Goal: Task Accomplishment & Management: Complete application form

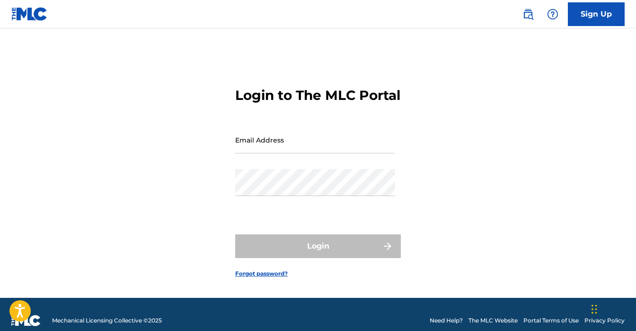
click at [309, 153] on input "Email Address" at bounding box center [315, 139] width 160 height 27
type input "[EMAIL_ADDRESS][DOMAIN_NAME]"
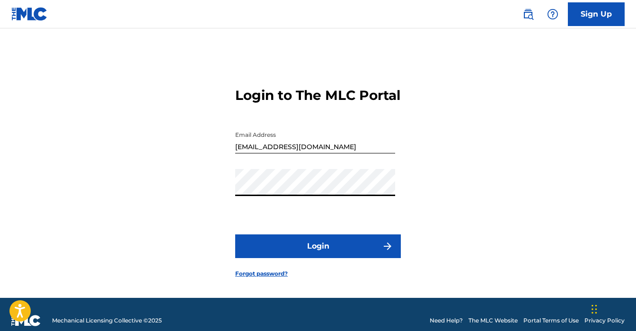
click at [235, 234] on button "Login" at bounding box center [318, 246] width 166 height 24
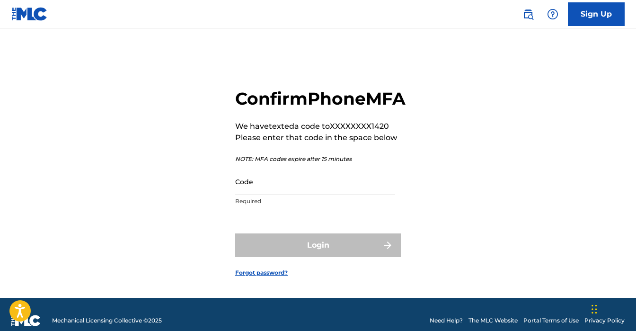
click at [276, 194] on input "Code" at bounding box center [315, 181] width 160 height 27
type input "2"
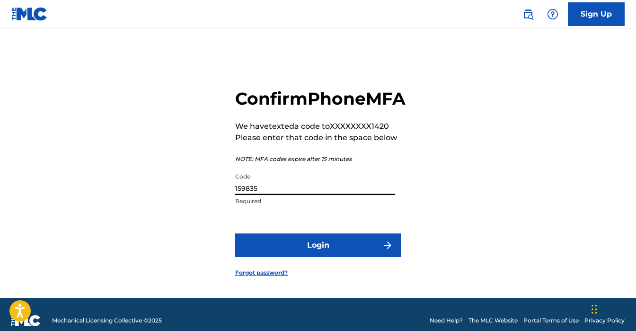
type input "159835"
click at [337, 256] on button "Login" at bounding box center [318, 245] width 166 height 24
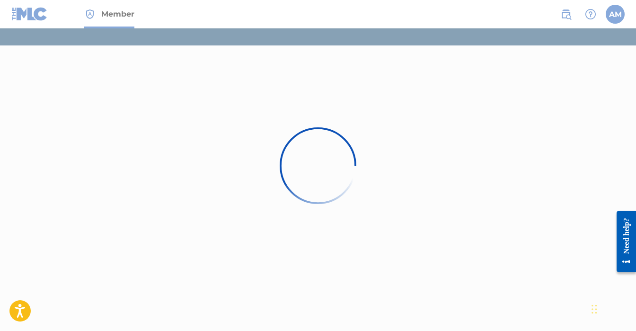
click at [223, 200] on div at bounding box center [318, 165] width 636 height 331
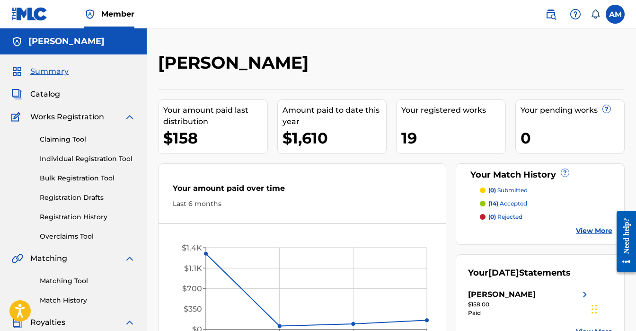
click at [56, 143] on link "Claiming Tool" at bounding box center [88, 139] width 96 height 10
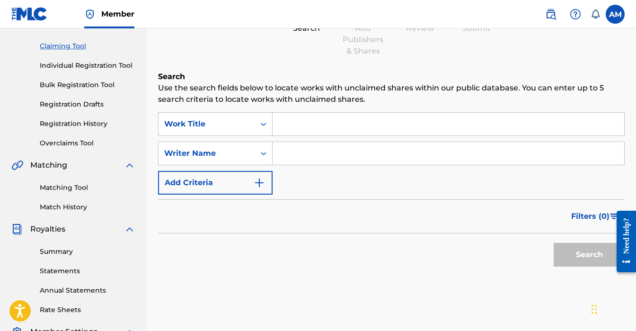
scroll to position [153, 0]
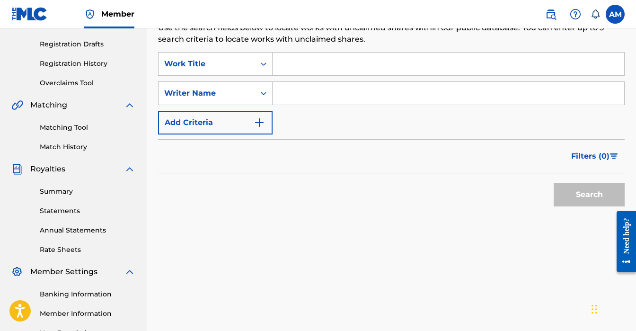
click at [293, 67] on input "Search Form" at bounding box center [447, 64] width 351 height 23
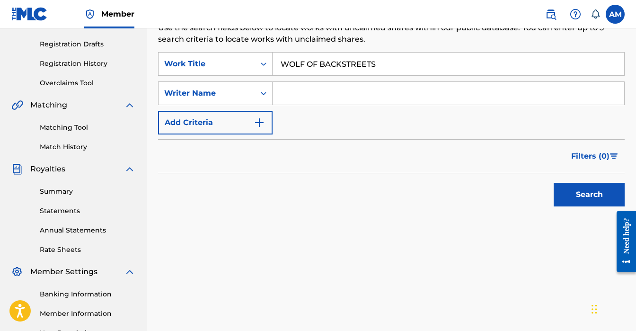
type input "WOLF OF BACKSTREETS"
click at [321, 100] on input "Search Form" at bounding box center [447, 93] width 351 height 23
type input "Austin Martin"
click at [577, 190] on button "Search" at bounding box center [588, 195] width 71 height 24
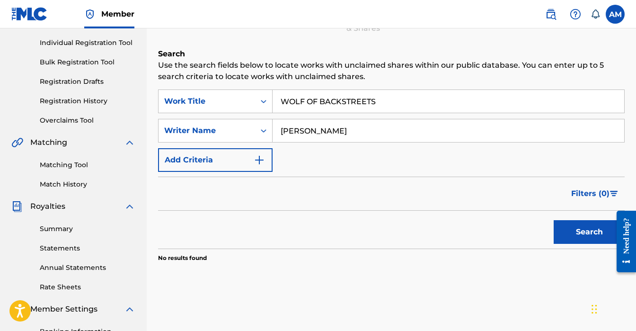
scroll to position [115, 0]
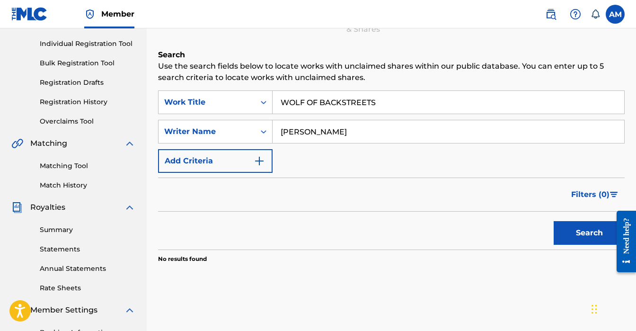
click at [67, 169] on link "Matching Tool" at bounding box center [88, 166] width 96 height 10
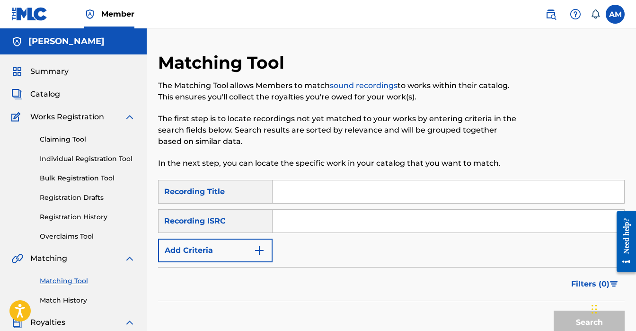
click at [304, 180] on input "Search Form" at bounding box center [447, 191] width 351 height 23
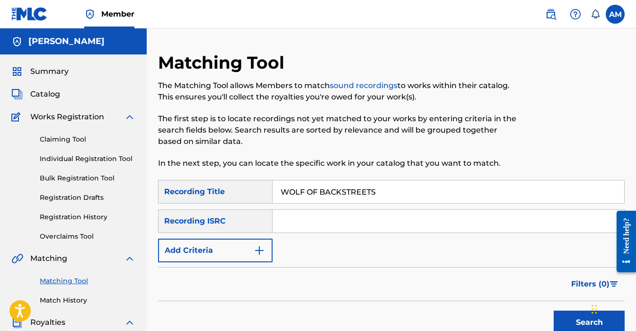
type input "WOLF OF BACKSTREETS"
click at [307, 236] on div "SearchWithCriteriaaaf65995-47a1-4130-8a2a-4187119b2497 Recording Title WOLF OF …" at bounding box center [391, 221] width 466 height 82
click at [307, 234] on div "SearchWithCriteriaaaf65995-47a1-4130-8a2a-4187119b2497 Recording Title WOLF OF …" at bounding box center [391, 221] width 466 height 82
click at [314, 214] on input "Search Form" at bounding box center [447, 221] width 351 height 23
paste input "USLD91781708"
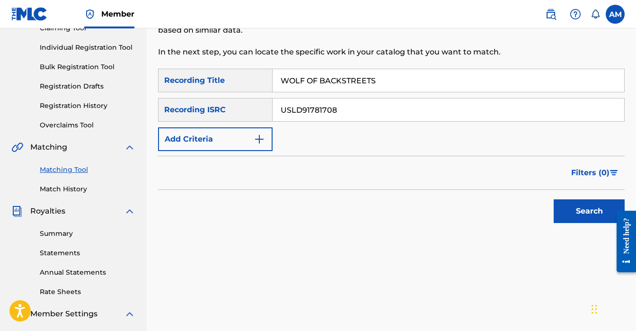
scroll to position [135, 0]
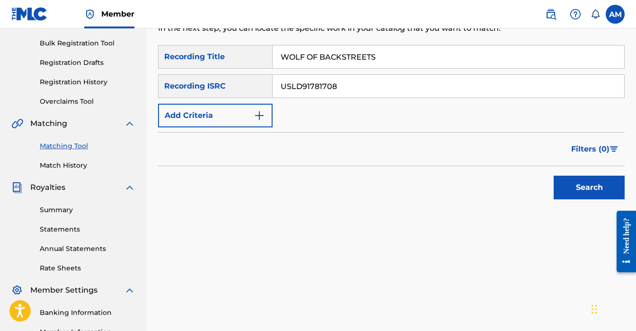
type input "USLD91781708"
click at [575, 182] on button "Search" at bounding box center [588, 188] width 71 height 24
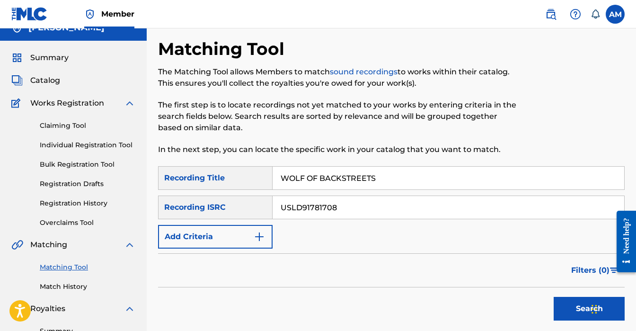
scroll to position [0, 0]
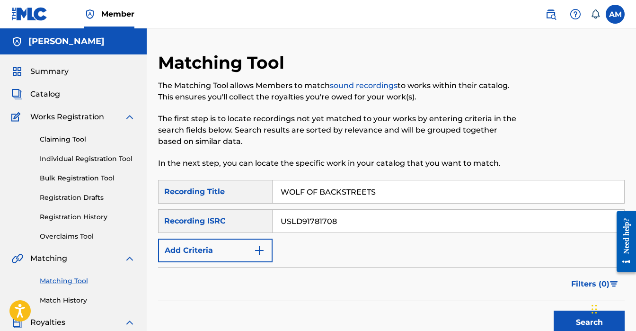
click at [74, 163] on link "Individual Registration Tool" at bounding box center [88, 159] width 96 height 10
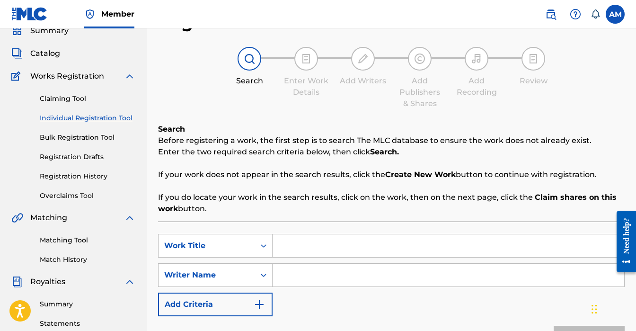
scroll to position [43, 0]
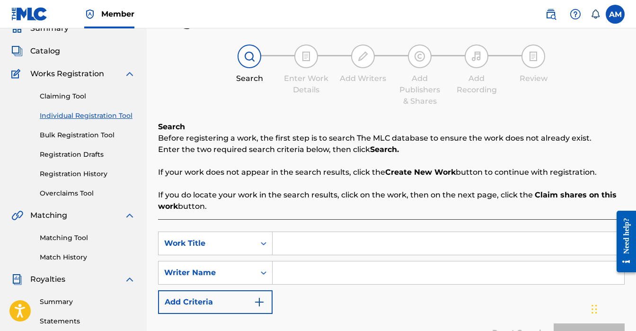
click at [310, 249] on input "Search Form" at bounding box center [447, 243] width 351 height 23
type input "WOLF OF BACKSTREETS"
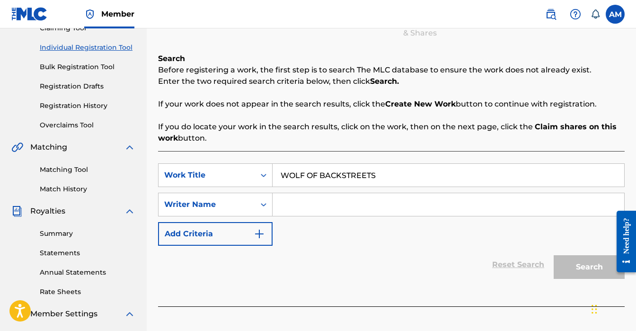
scroll to position [161, 0]
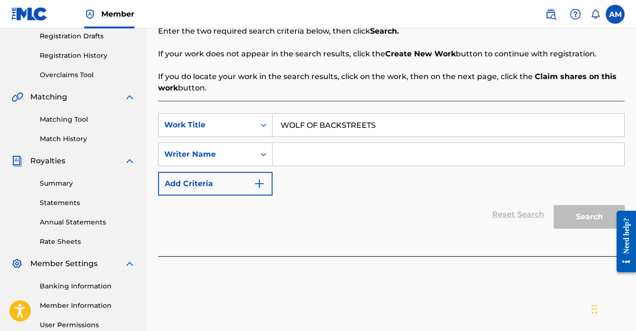
click at [298, 156] on input "Search Form" at bounding box center [447, 154] width 351 height 23
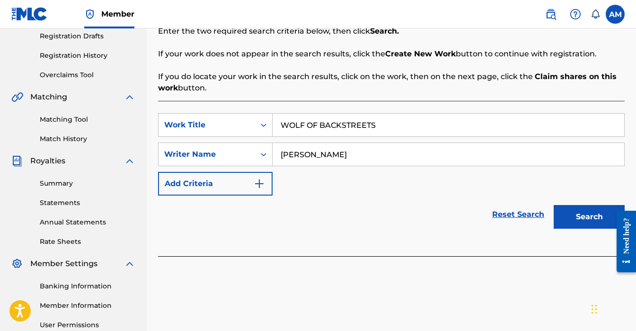
type input "Austin Martin"
click at [578, 217] on button "Search" at bounding box center [588, 217] width 71 height 24
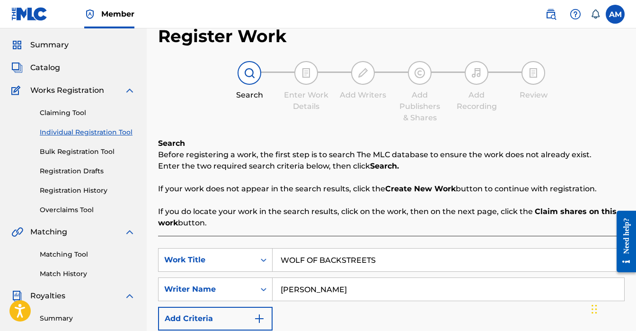
scroll to position [34, 0]
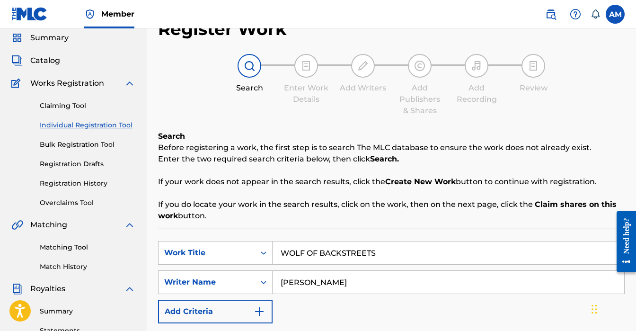
click at [52, 57] on span "Catalog" at bounding box center [45, 60] width 30 height 11
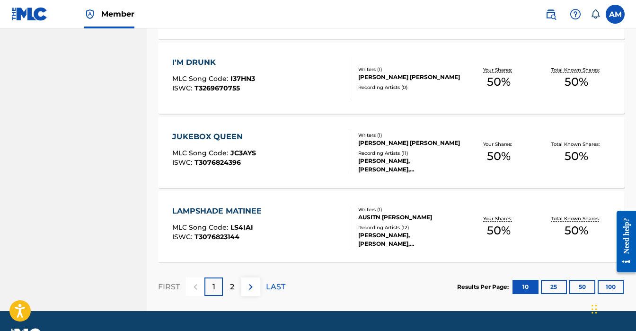
scroll to position [752, 0]
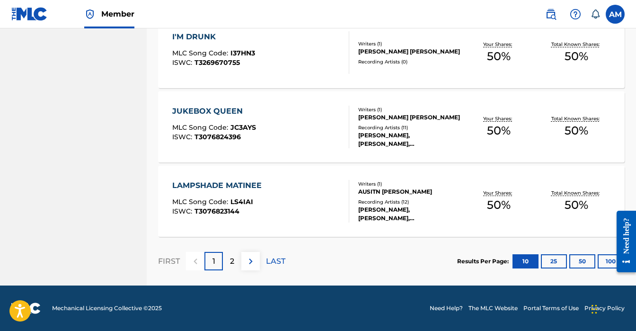
click at [256, 256] on img at bounding box center [250, 260] width 11 height 11
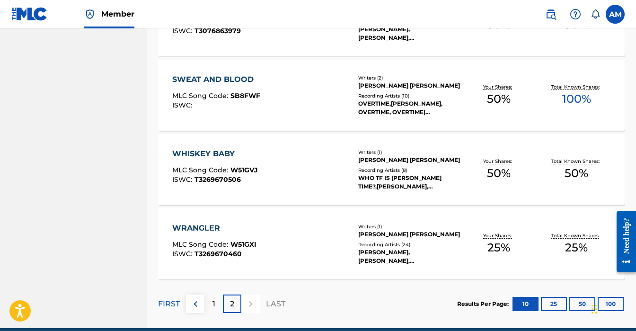
scroll to position [678, 0]
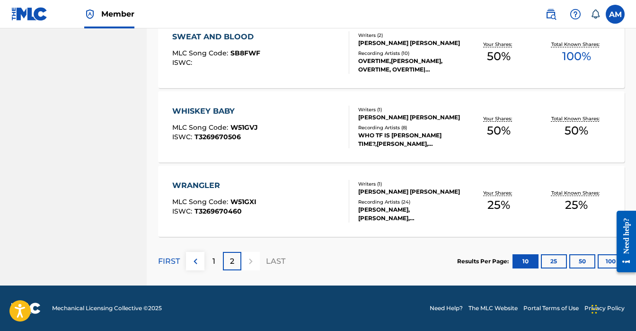
click at [428, 210] on div "AUSTIN MARTIN, AUSTIN MARTIN, AUSTIN MARTIN, AUSTIN MARTIN, AUSTIN MARTIN" at bounding box center [409, 213] width 102 height 17
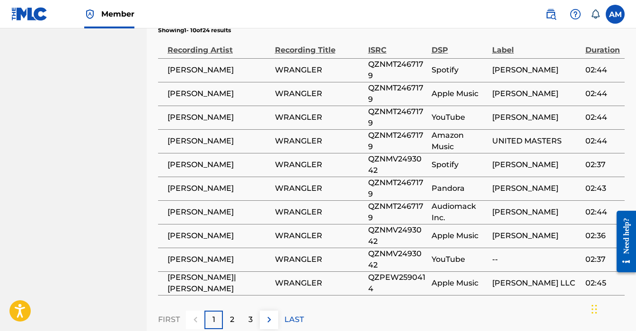
scroll to position [637, 0]
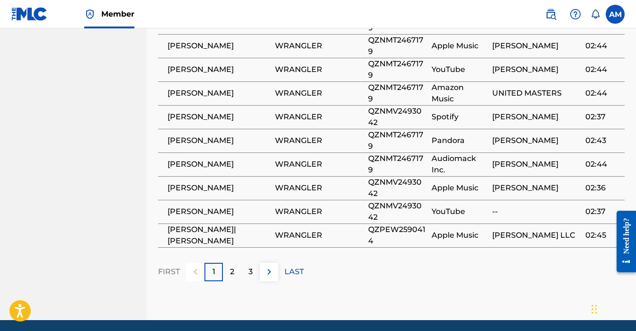
click at [266, 268] on img at bounding box center [268, 271] width 11 height 11
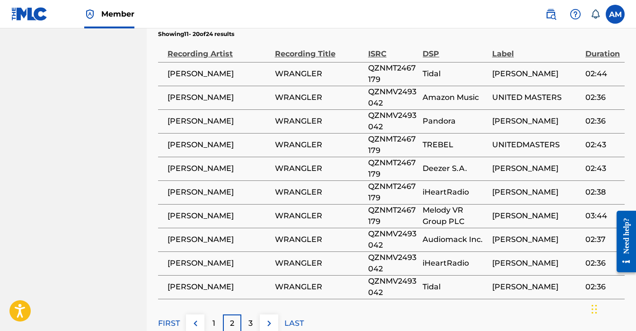
scroll to position [637, 0]
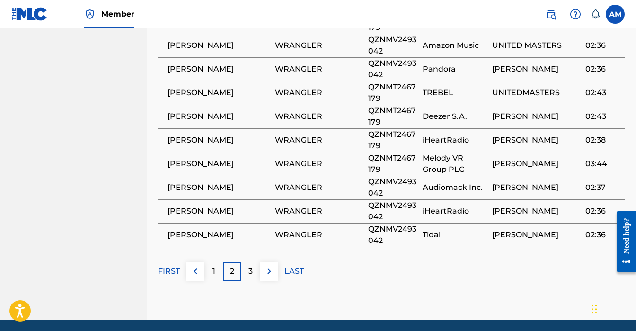
click at [273, 267] on img at bounding box center [268, 270] width 11 height 11
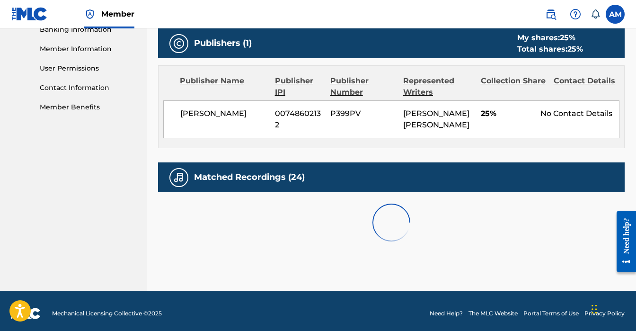
scroll to position [524, 0]
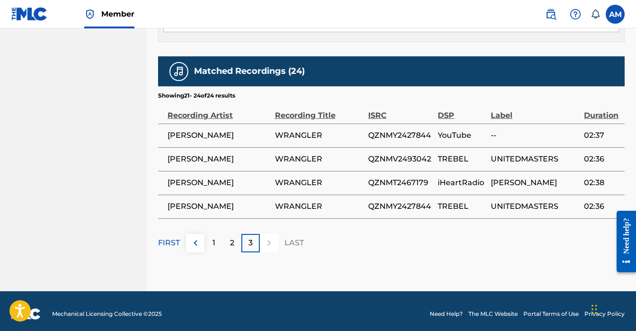
click at [221, 246] on div "1" at bounding box center [213, 243] width 18 height 18
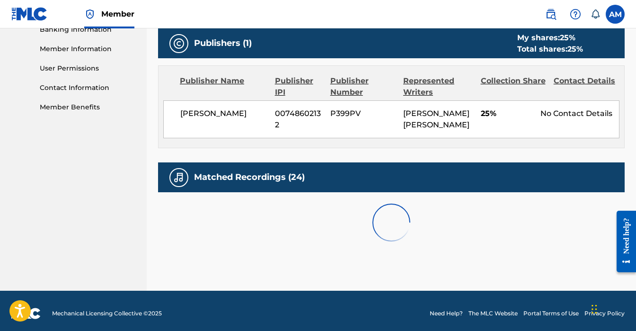
scroll to position [637, 0]
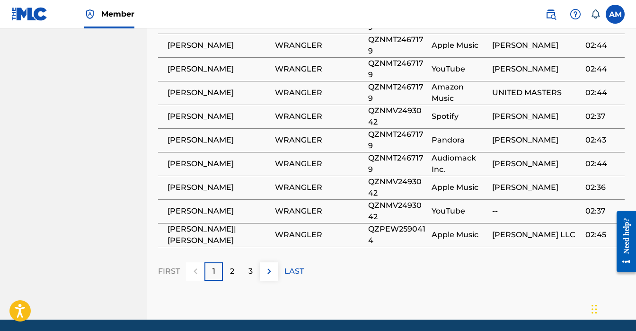
click at [230, 265] on p "2" at bounding box center [232, 270] width 4 height 11
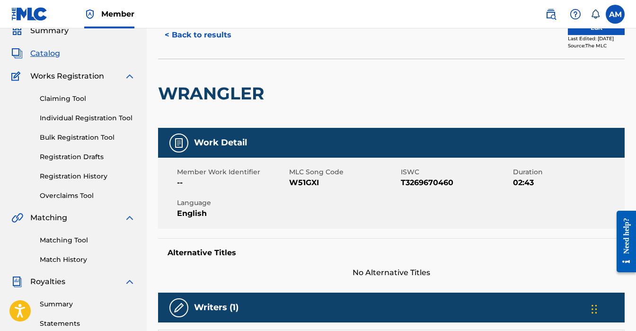
scroll to position [0, 0]
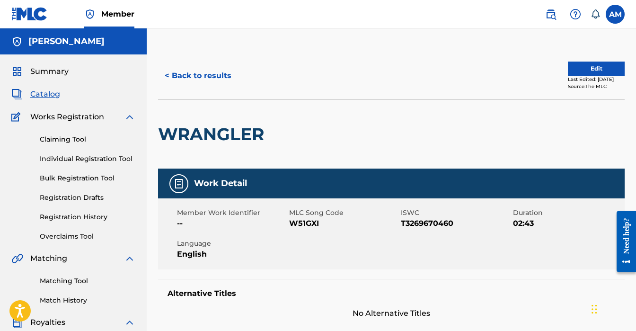
click at [34, 95] on span "Catalog" at bounding box center [45, 93] width 30 height 11
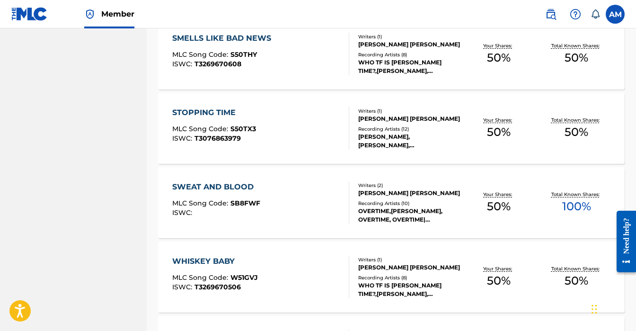
scroll to position [678, 0]
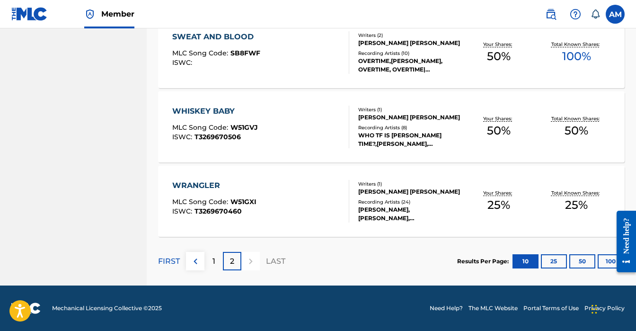
click at [212, 266] on div "1" at bounding box center [213, 261] width 18 height 18
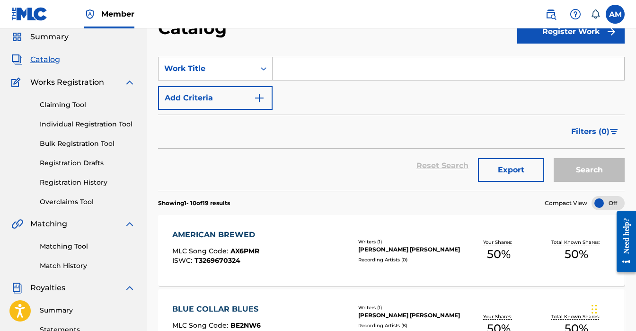
scroll to position [3, 0]
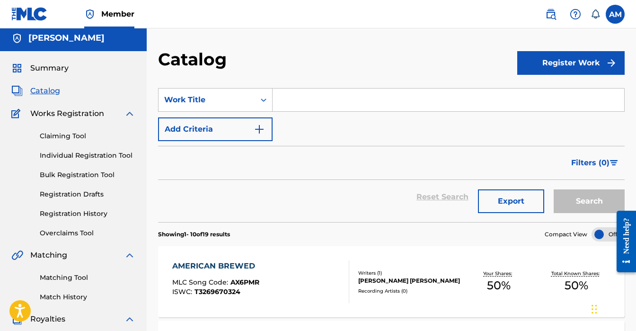
click at [70, 139] on link "Claiming Tool" at bounding box center [88, 136] width 96 height 10
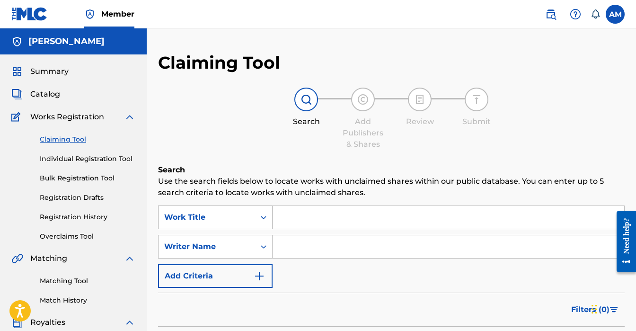
click at [265, 217] on div "Work Title" at bounding box center [215, 217] width 114 height 24
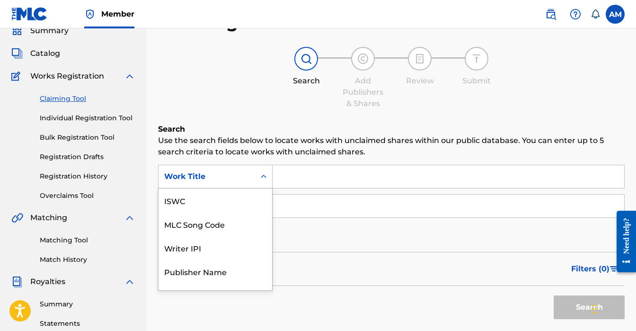
scroll to position [24, 0]
click at [326, 141] on p "Use the search fields below to locate works with unclaimed shares within our pu…" at bounding box center [391, 146] width 466 height 23
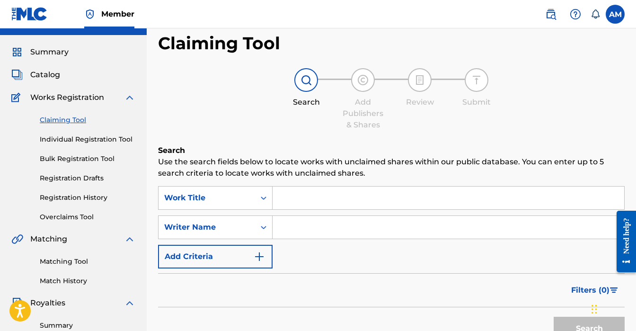
scroll to position [10, 0]
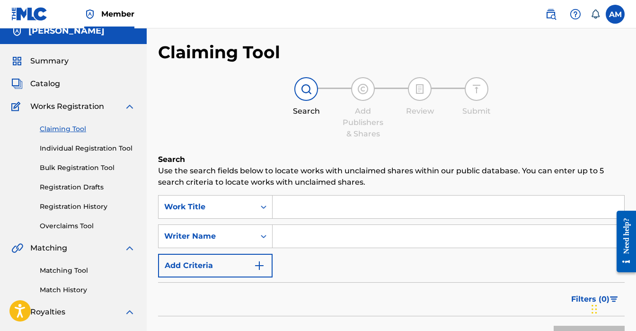
click at [316, 209] on input "Search Form" at bounding box center [447, 206] width 351 height 23
type input "Burn It Up (Put The Rubber To The Road)"
click at [304, 234] on input "Search Form" at bounding box center [447, 236] width 351 height 23
type input "Austin Martin"
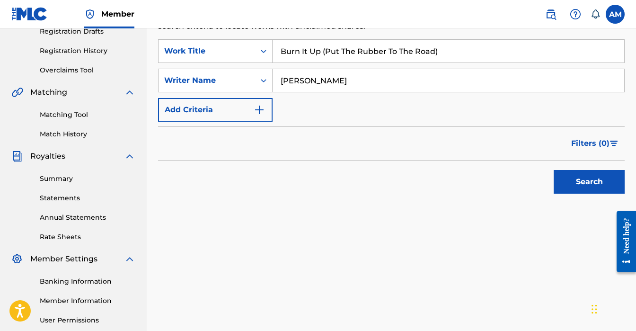
scroll to position [192, 0]
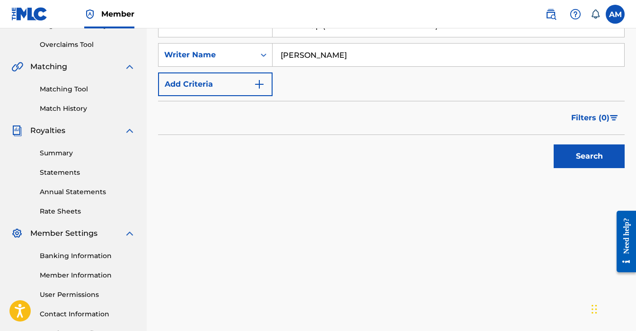
click at [553, 150] on div "Search" at bounding box center [587, 154] width 76 height 38
click at [574, 154] on button "Search" at bounding box center [588, 156] width 71 height 24
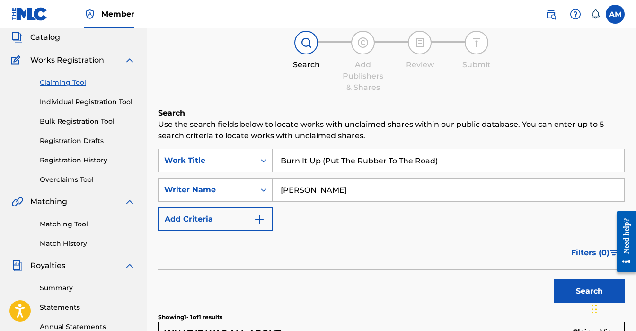
scroll to position [55, 0]
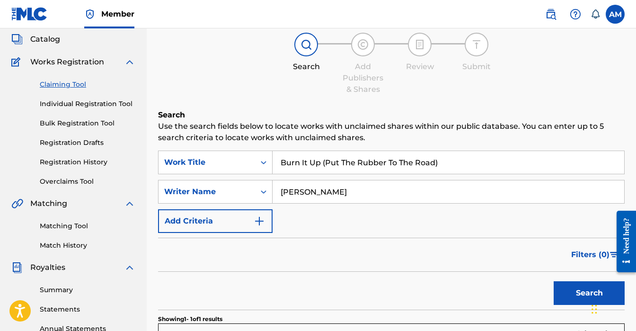
click at [90, 105] on link "Individual Registration Tool" at bounding box center [88, 104] width 96 height 10
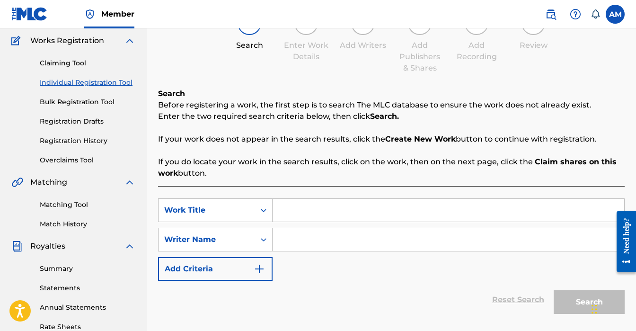
scroll to position [96, 0]
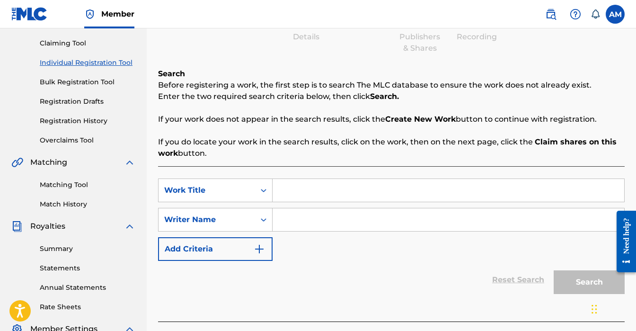
click at [317, 202] on div "SearchWithCriteria3f0545f4-a6f0-4eac-8b83-6aa7ddf43558 Work Title SearchWithCri…" at bounding box center [391, 219] width 466 height 82
click at [318, 198] on input "Search Form" at bounding box center [447, 190] width 351 height 23
type input "Burn It Up (Rubber To The Road)"
click at [328, 222] on input "Search Form" at bounding box center [447, 219] width 351 height 23
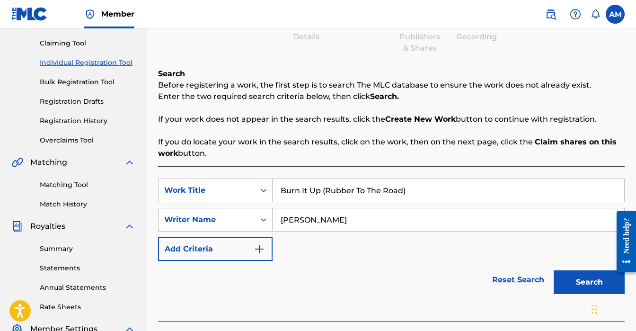
type input "Austin Martin"
click at [586, 284] on button "Search" at bounding box center [588, 282] width 71 height 24
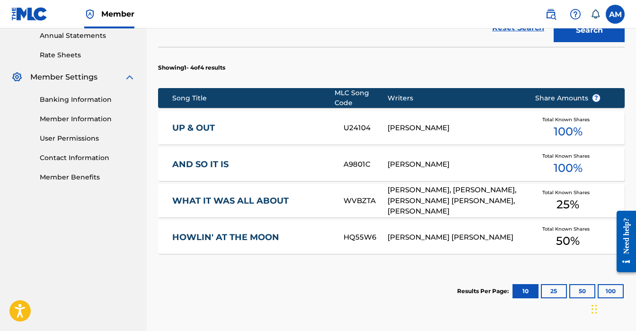
scroll to position [432, 0]
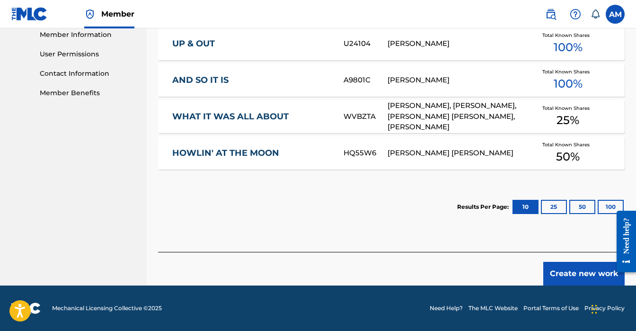
click at [571, 273] on button "Create new work" at bounding box center [583, 274] width 81 height 24
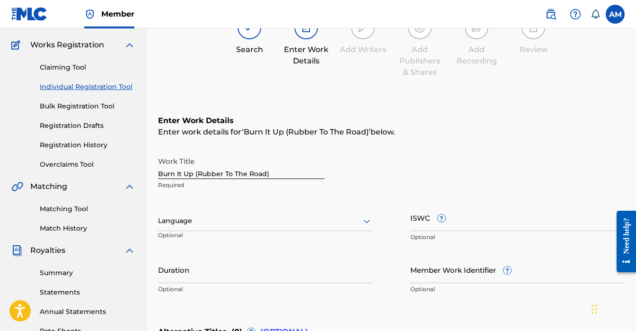
scroll to position [73, 0]
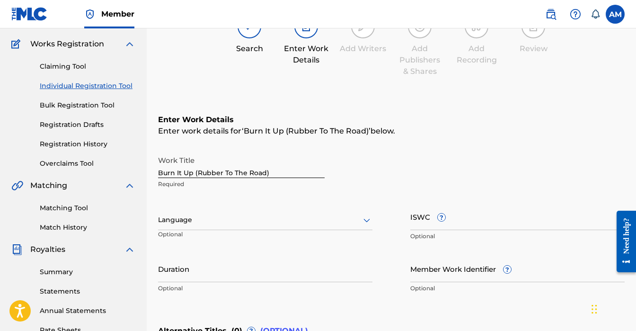
click at [209, 222] on div at bounding box center [265, 220] width 214 height 12
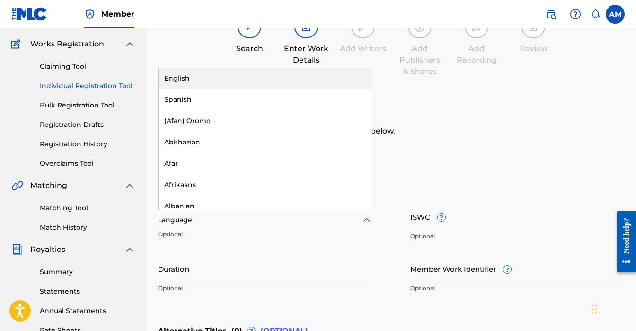
click at [203, 68] on div "English" at bounding box center [264, 78] width 213 height 21
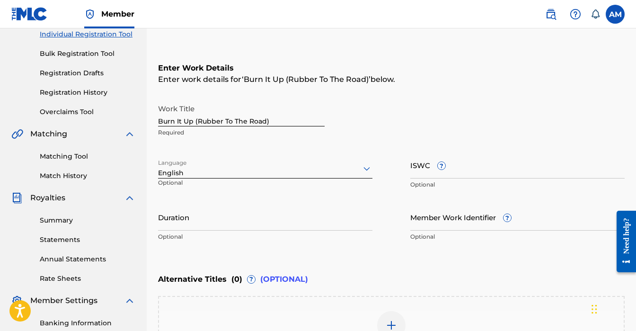
scroll to position [143, 0]
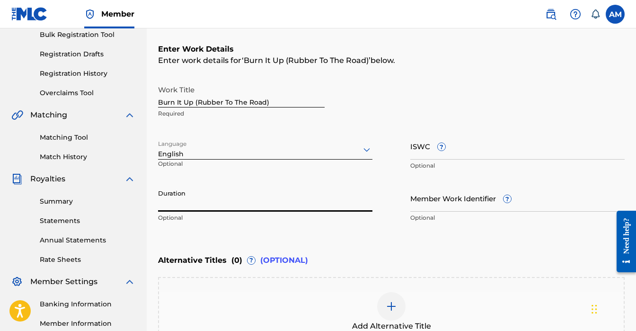
click at [230, 208] on input "Duration" at bounding box center [265, 197] width 214 height 27
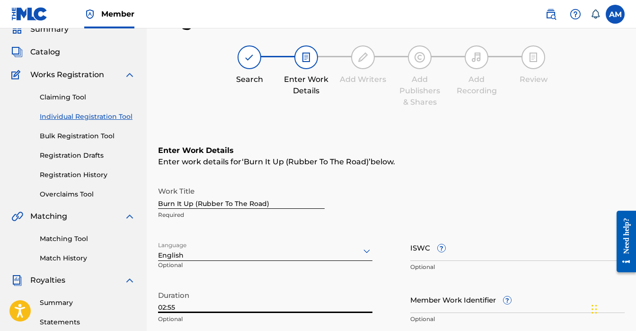
scroll to position [38, 0]
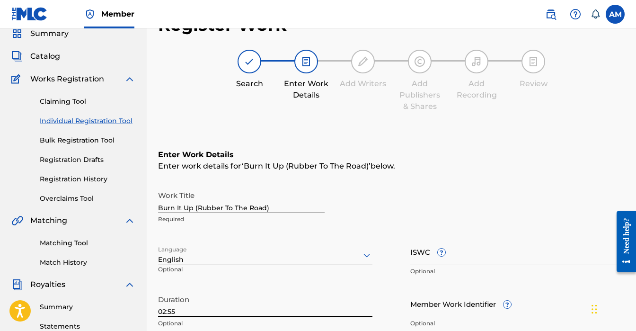
type input "02:55"
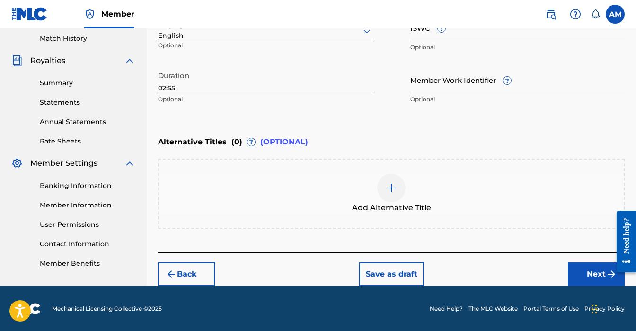
click at [590, 271] on button "Next" at bounding box center [596, 274] width 57 height 24
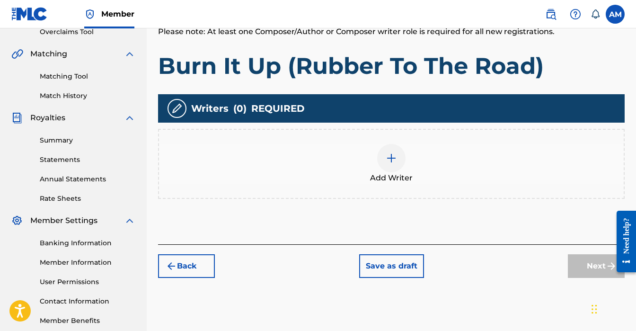
scroll to position [256, 0]
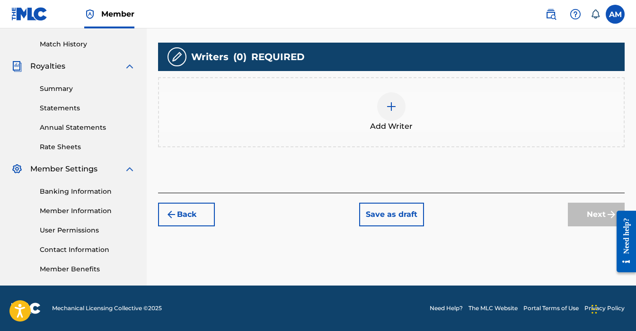
click at [396, 105] on div at bounding box center [391, 106] width 28 height 28
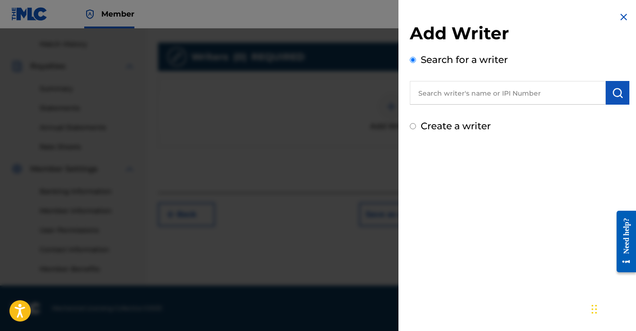
click at [432, 98] on input "text" at bounding box center [508, 93] width 196 height 24
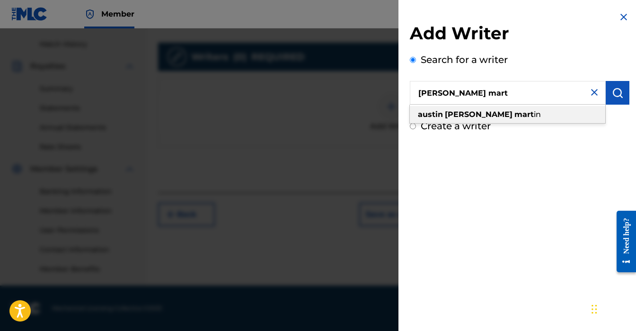
click at [517, 116] on div "austin scott mart in" at bounding box center [507, 114] width 195 height 17
type input "austin scott martin"
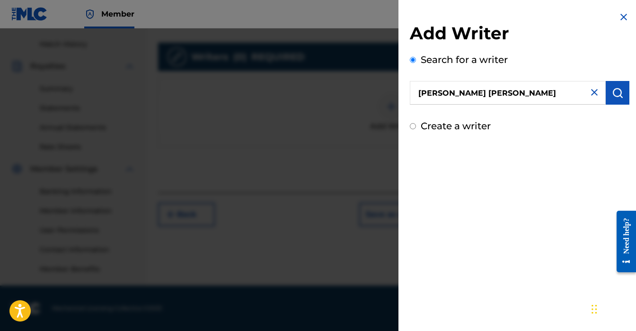
click at [607, 97] on button "submit" at bounding box center [618, 93] width 24 height 24
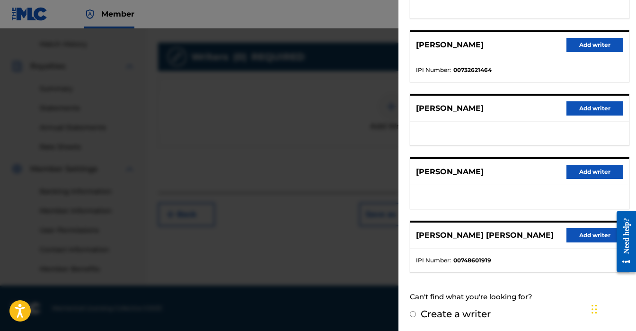
scroll to position [159, 0]
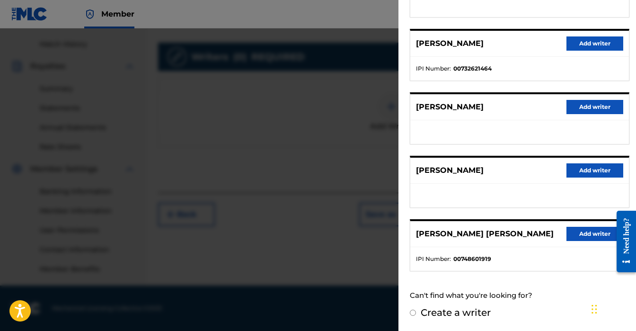
click at [582, 234] on button "Add writer" at bounding box center [594, 234] width 57 height 14
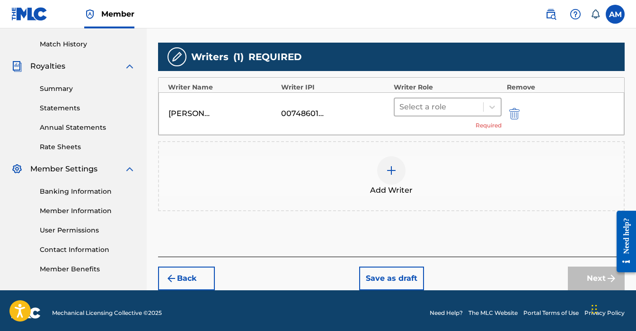
click at [442, 100] on div at bounding box center [438, 106] width 79 height 13
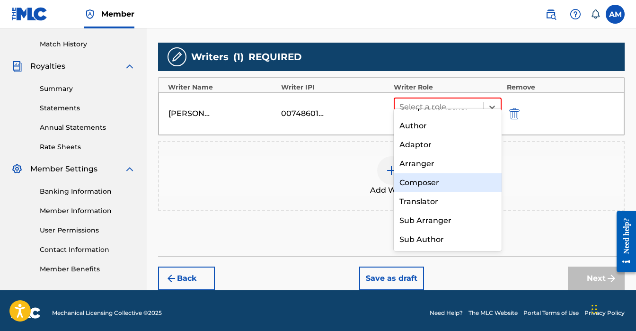
scroll to position [0, 0]
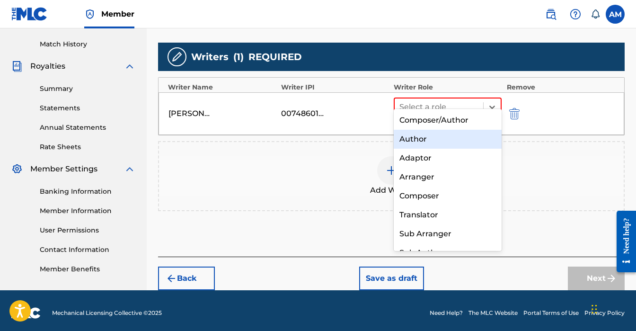
click at [417, 139] on div "Author" at bounding box center [448, 139] width 108 height 19
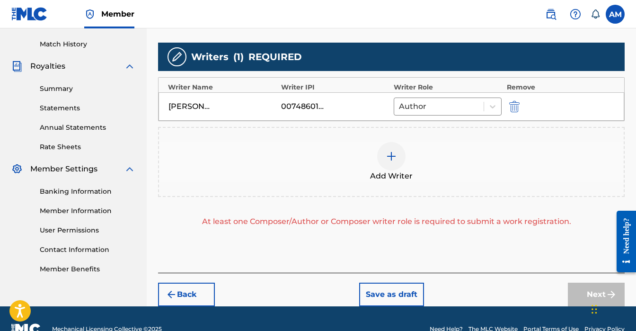
click at [391, 150] on img at bounding box center [391, 155] width 11 height 11
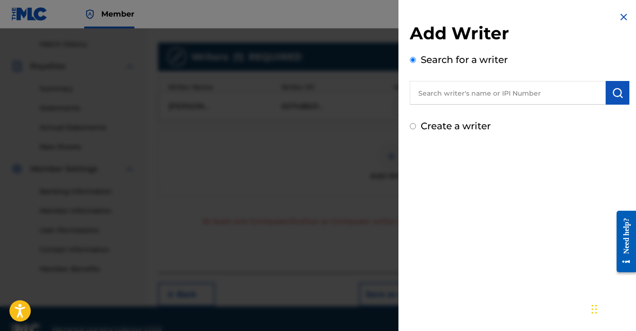
click at [469, 91] on input "text" at bounding box center [508, 93] width 196 height 24
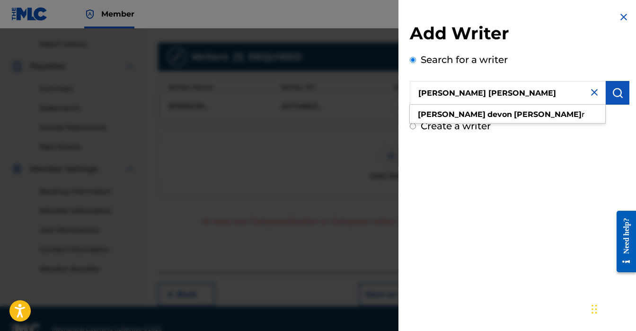
type input "joshua devon walker"
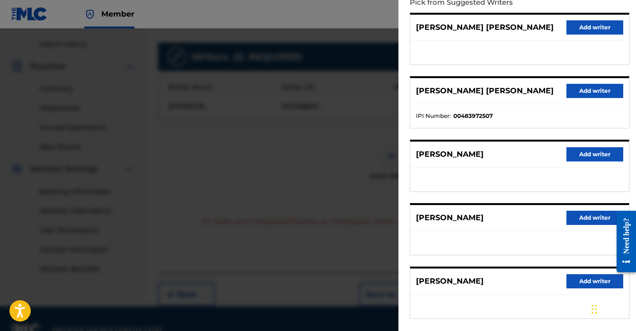
scroll to position [104, 0]
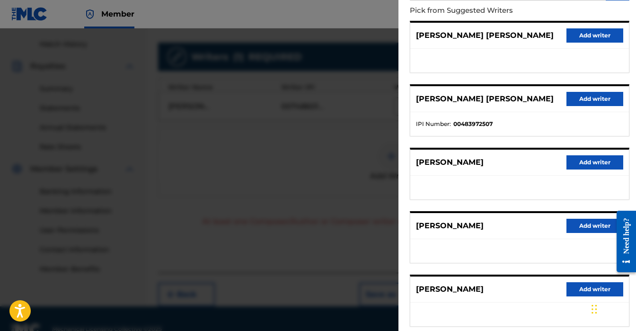
click at [570, 99] on button "Add writer" at bounding box center [594, 99] width 57 height 14
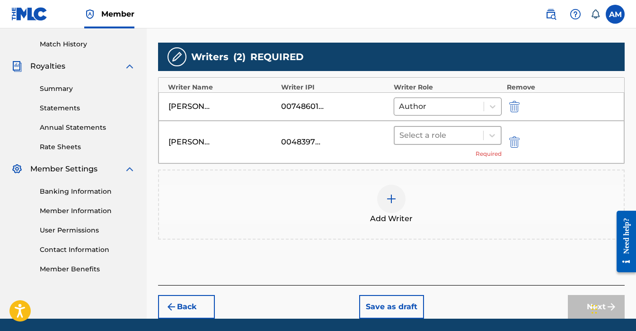
click at [418, 129] on div at bounding box center [438, 135] width 79 height 13
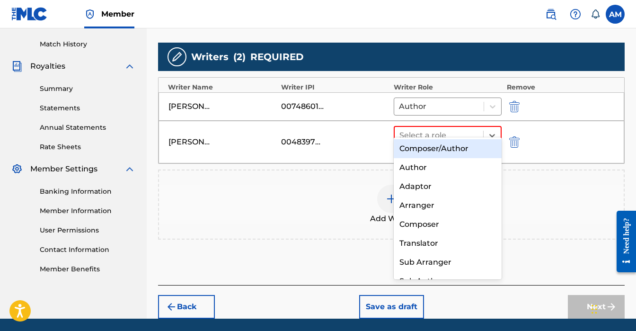
click at [419, 147] on div "Composer/Author" at bounding box center [448, 148] width 108 height 19
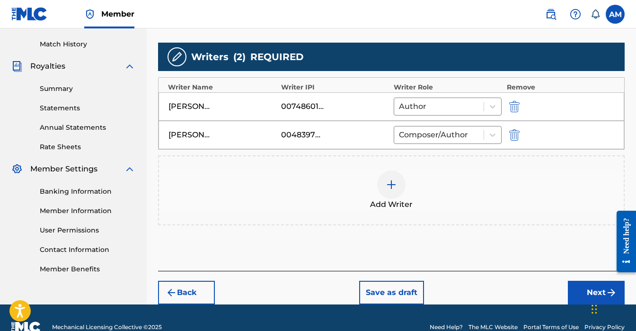
click at [393, 179] on img at bounding box center [391, 184] width 11 height 11
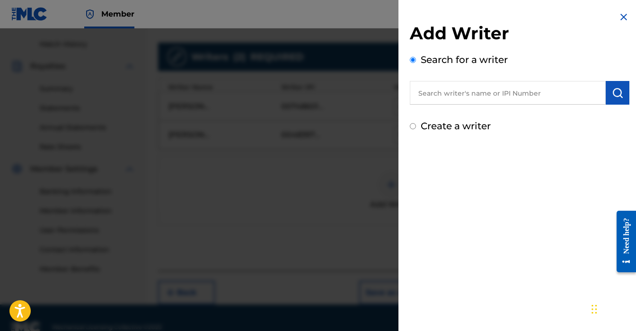
click at [450, 90] on input "text" at bounding box center [508, 93] width 196 height 24
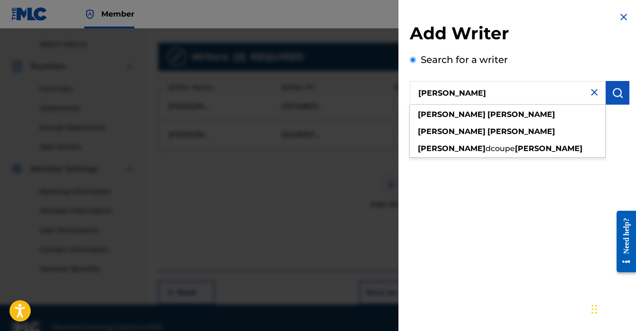
type input "Desmond Copeland"
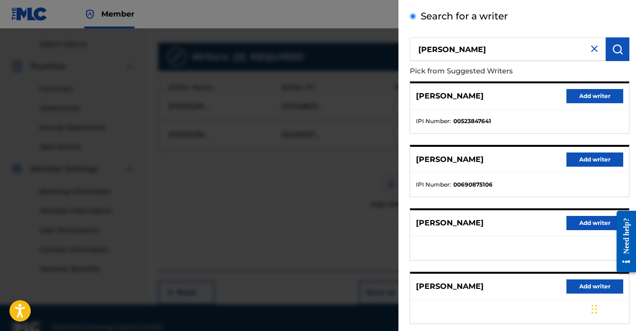
scroll to position [45, 0]
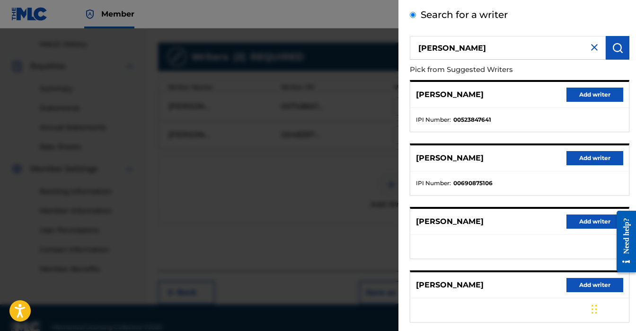
click at [581, 92] on button "Add writer" at bounding box center [594, 95] width 57 height 14
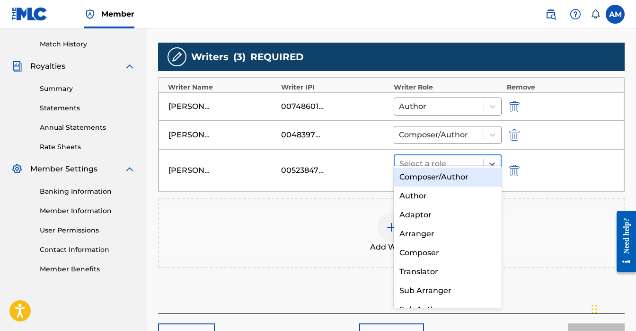
click at [427, 157] on div at bounding box center [438, 163] width 79 height 13
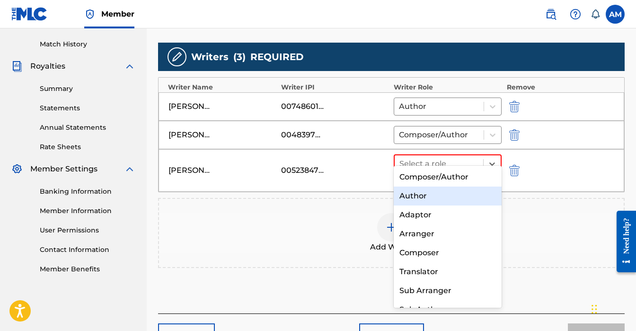
click at [419, 194] on div "Author" at bounding box center [448, 195] width 108 height 19
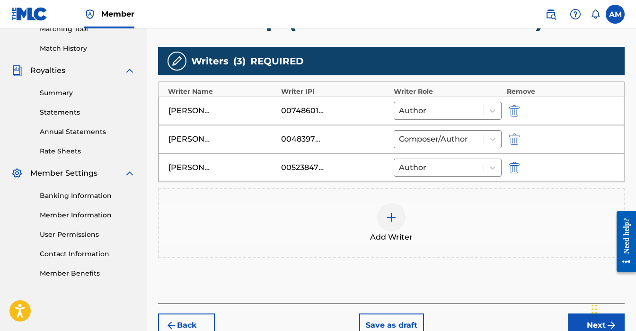
scroll to position [292, 0]
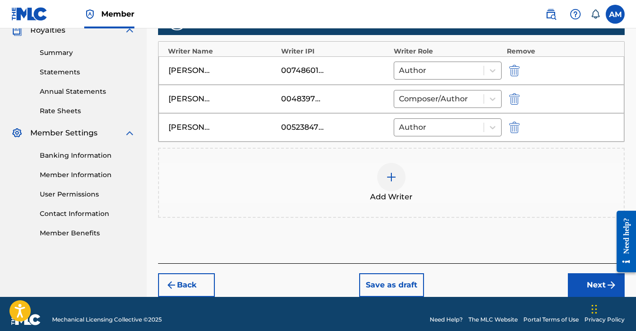
click at [391, 273] on button "Save as draft" at bounding box center [391, 285] width 65 height 24
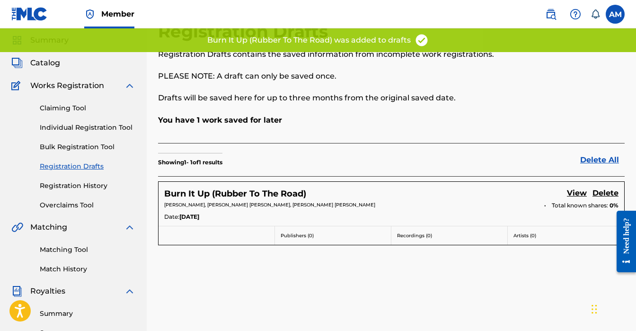
scroll to position [34, 0]
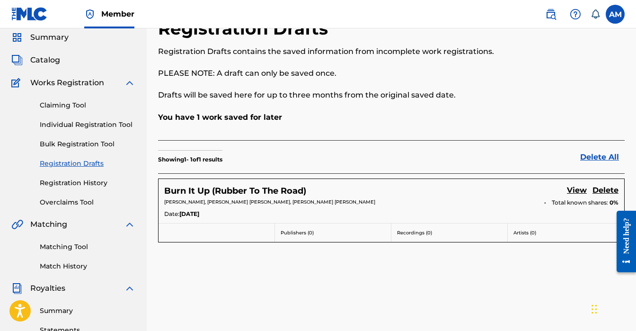
click at [53, 65] on span "Catalog" at bounding box center [45, 59] width 30 height 11
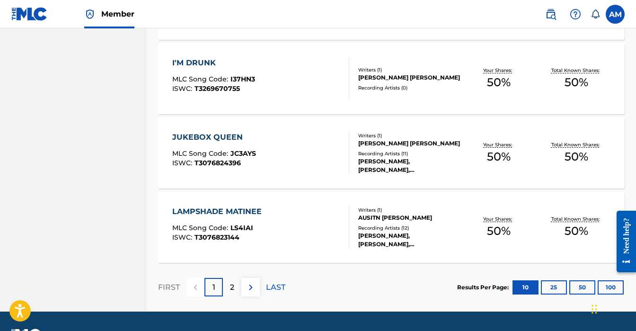
scroll to position [752, 0]
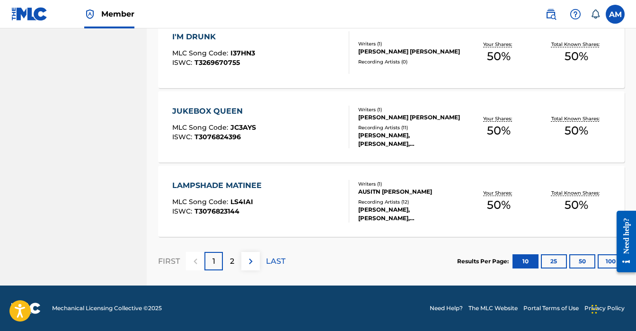
click at [255, 259] on img at bounding box center [250, 260] width 11 height 11
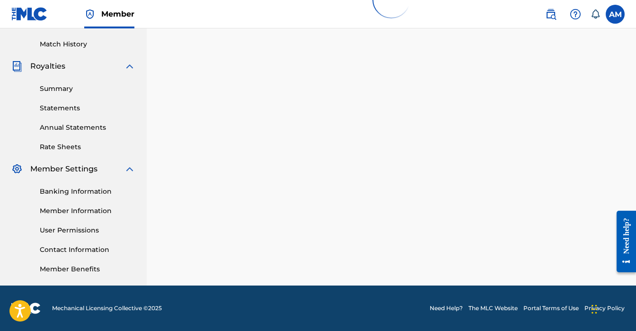
scroll to position [678, 0]
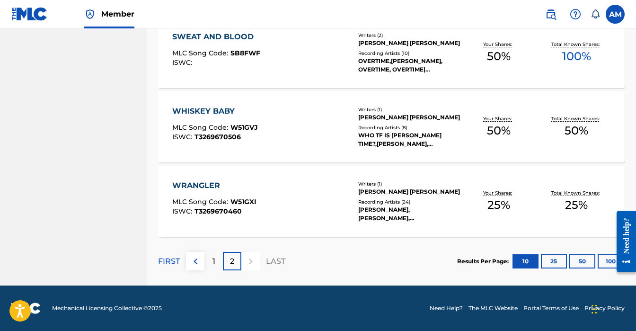
click at [189, 182] on div "WRANGLER" at bounding box center [214, 185] width 84 height 11
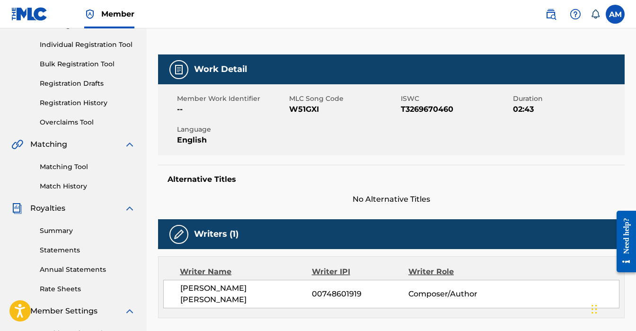
scroll to position [105, 0]
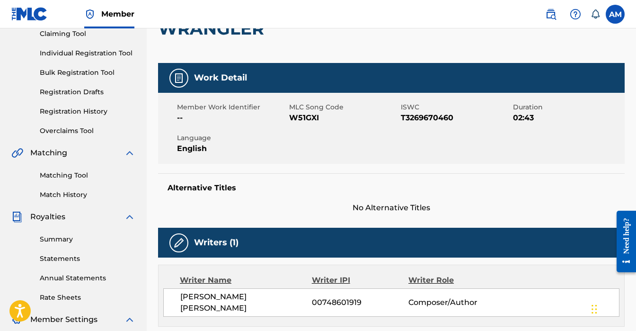
click at [339, 149] on div "Member Work Identifier -- MLC Song Code W51GXI ISWC T3269670460 Duration 02:43 …" at bounding box center [391, 128] width 466 height 71
click at [212, 75] on h5 "Work Detail" at bounding box center [220, 77] width 53 height 11
click at [177, 82] on img at bounding box center [178, 77] width 11 height 11
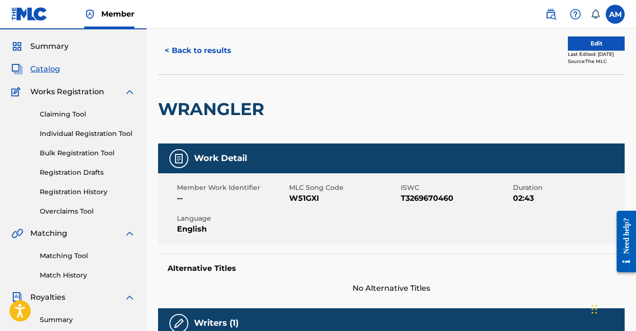
scroll to position [0, 0]
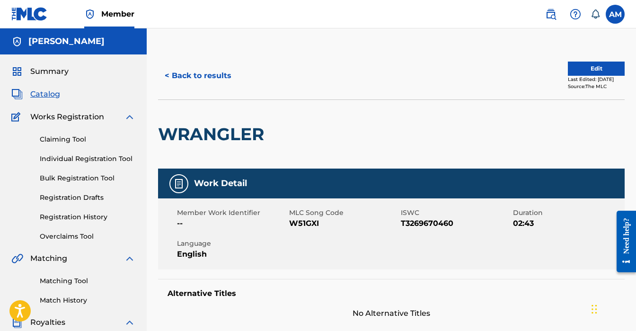
click at [72, 157] on link "Individual Registration Tool" at bounding box center [88, 159] width 96 height 10
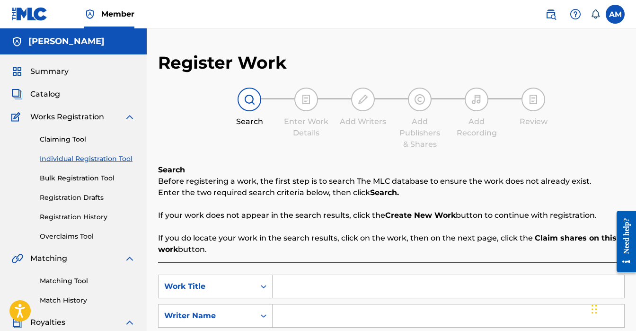
click at [78, 142] on link "Claiming Tool" at bounding box center [88, 139] width 96 height 10
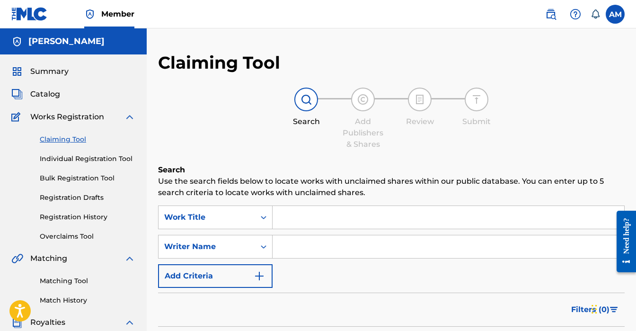
click at [92, 156] on link "Individual Registration Tool" at bounding box center [88, 159] width 96 height 10
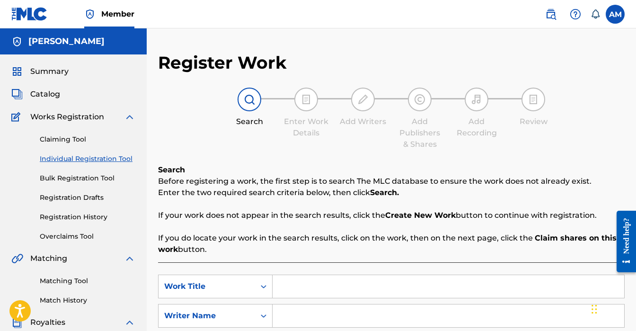
click at [51, 97] on span "Catalog" at bounding box center [45, 93] width 30 height 11
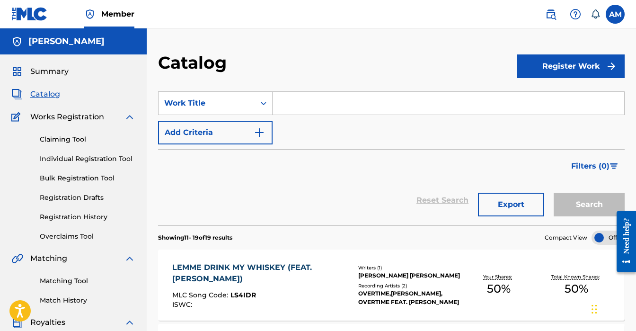
click at [575, 72] on button "Register Work" at bounding box center [570, 66] width 107 height 24
click at [553, 94] on link "Individual" at bounding box center [570, 97] width 107 height 23
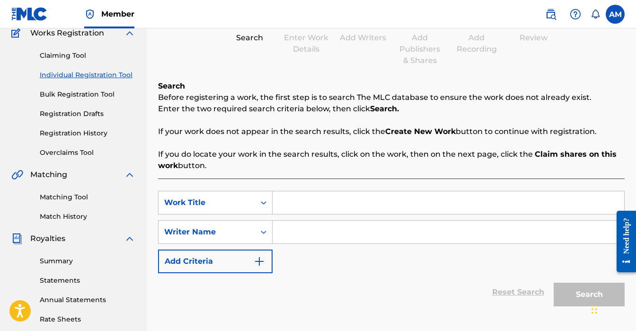
scroll to position [82, 0]
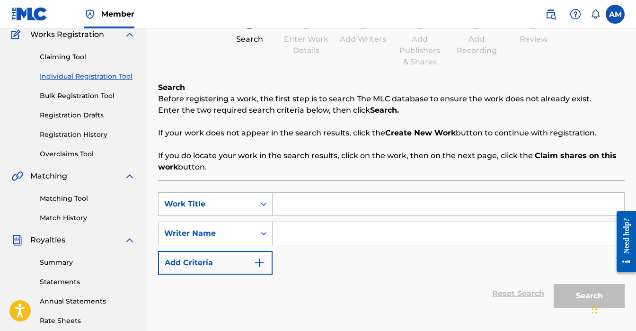
click at [67, 117] on link "Registration Drafts" at bounding box center [88, 115] width 96 height 10
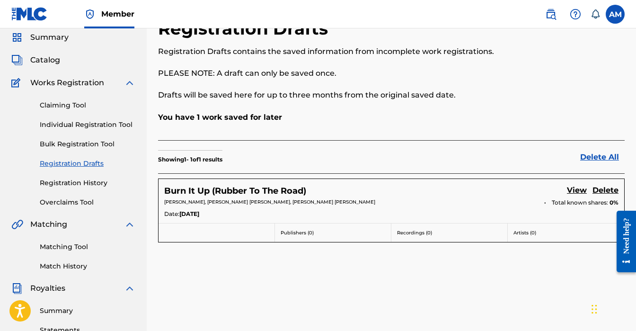
scroll to position [47, 0]
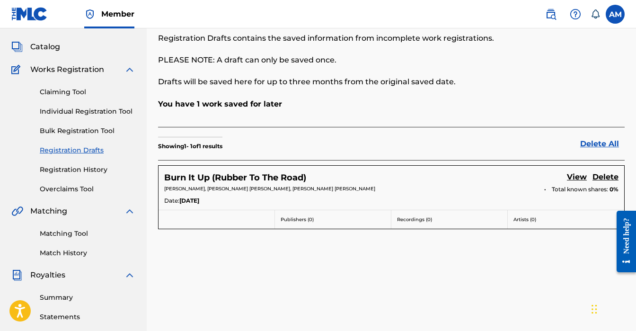
click at [288, 199] on div "Date: Aug 23 2025" at bounding box center [391, 201] width 454 height 10
click at [242, 181] on h5 "Burn It Up (Rubber To The Road)" at bounding box center [235, 177] width 142 height 11
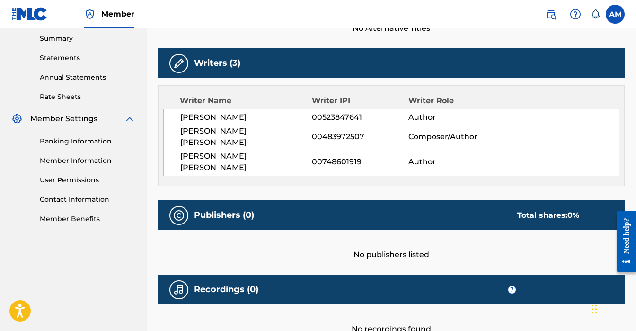
scroll to position [307, 0]
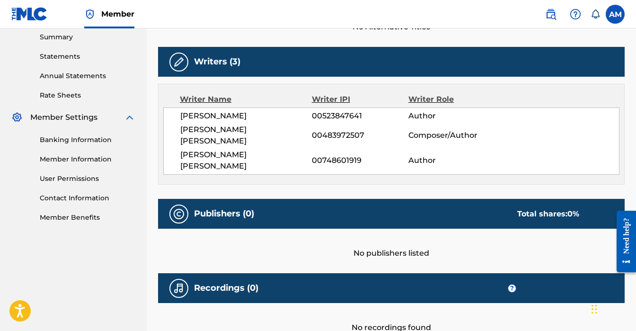
click at [401, 131] on span "00483972507" at bounding box center [360, 135] width 97 height 11
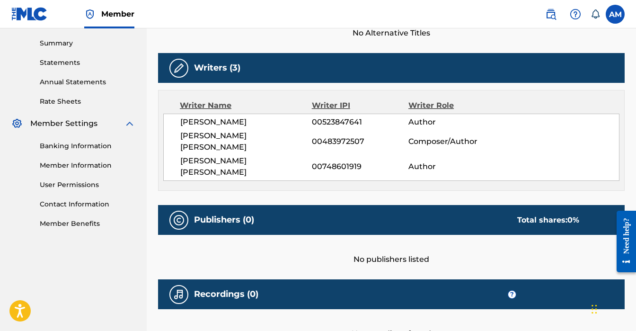
scroll to position [346, 0]
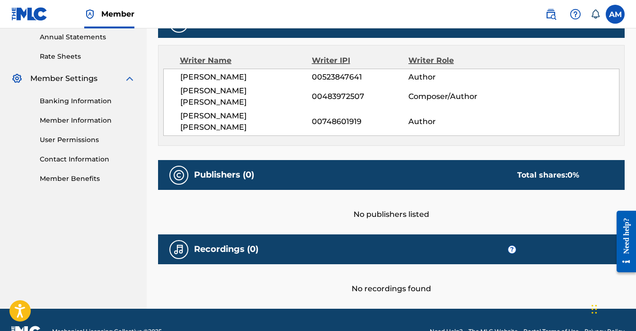
click at [411, 193] on div "No publishers listed" at bounding box center [391, 205] width 466 height 30
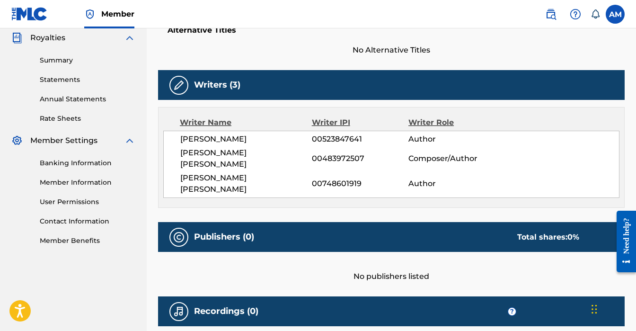
click at [198, 222] on div "Publishers (0) Total shares: 0 %" at bounding box center [391, 237] width 466 height 30
click at [219, 231] on h5 "Publishers (0)" at bounding box center [224, 236] width 60 height 11
click at [447, 154] on span "Composer/Author" at bounding box center [452, 158] width 88 height 11
click at [355, 80] on div "Writers (3)" at bounding box center [391, 85] width 466 height 30
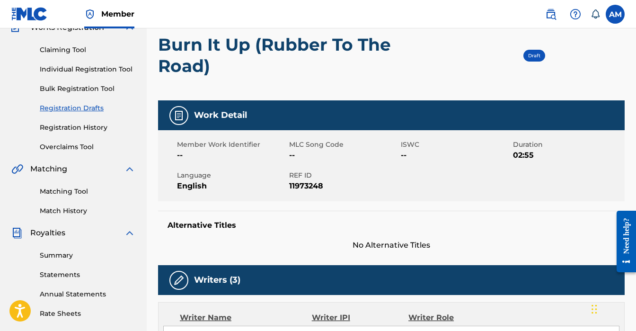
scroll to position [65, 0]
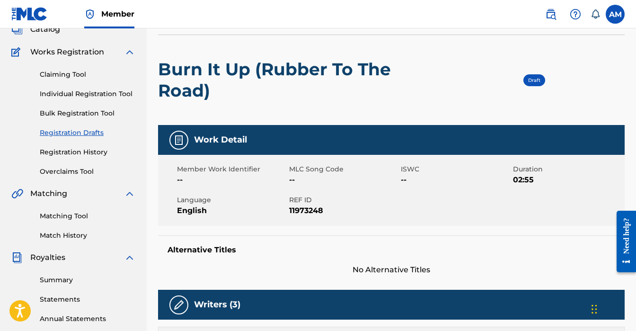
click at [534, 86] on div "Draft" at bounding box center [534, 80] width 22 height 12
click at [534, 77] on span "Draft" at bounding box center [534, 80] width 12 height 6
click at [225, 68] on h2 "Burn It Up (Rubber To The Road)" at bounding box center [298, 80] width 280 height 43
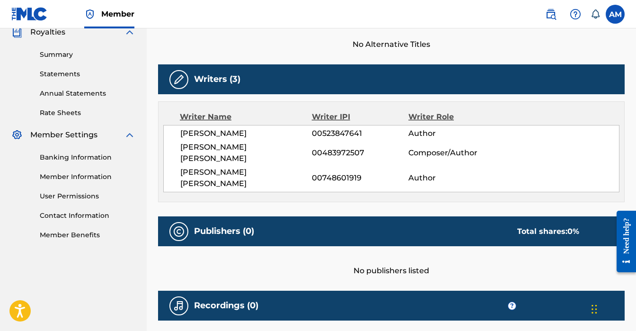
scroll to position [288, 0]
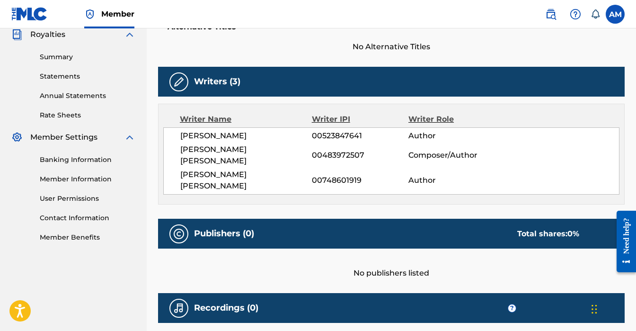
click at [223, 219] on div "Publishers (0) Total shares: 0 %" at bounding box center [391, 234] width 466 height 30
click at [550, 219] on div "Publishers (0) Total shares: 0 %" at bounding box center [391, 234] width 466 height 30
click at [544, 228] on div "Total shares: 0 %" at bounding box center [548, 233] width 62 height 11
click at [420, 115] on div "Writer Role" at bounding box center [452, 119] width 88 height 11
click at [213, 134] on span "DESMOND COPELAND" at bounding box center [246, 135] width 132 height 11
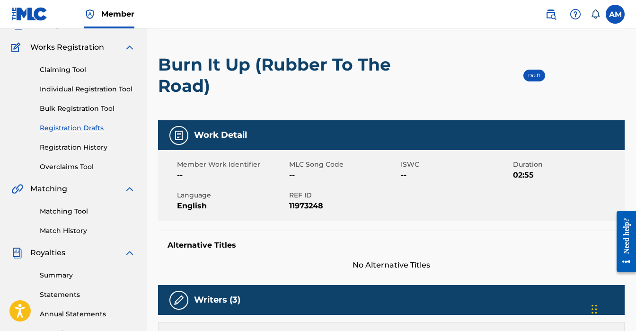
scroll to position [4, 0]
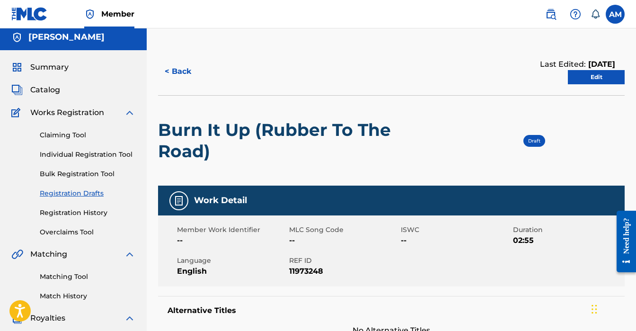
click at [573, 76] on link "Edit" at bounding box center [596, 77] width 57 height 14
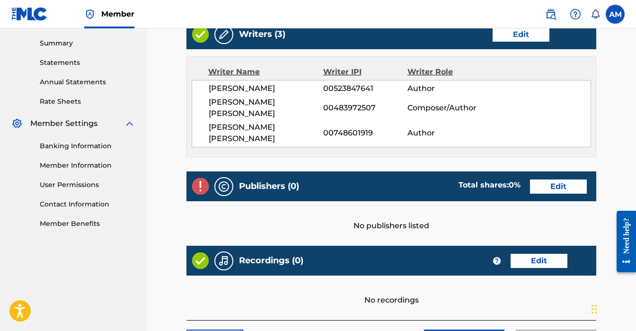
scroll to position [309, 0]
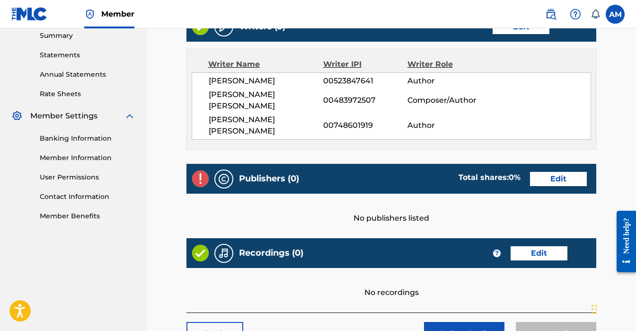
click at [545, 172] on link "Edit" at bounding box center [558, 179] width 57 height 14
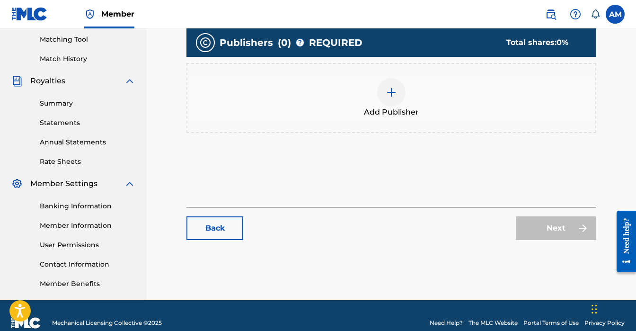
scroll to position [256, 0]
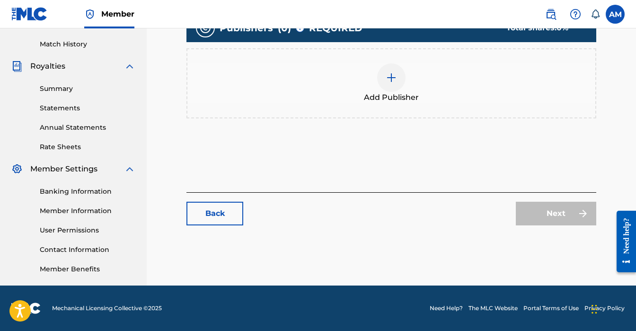
click at [389, 76] on img at bounding box center [391, 77] width 11 height 11
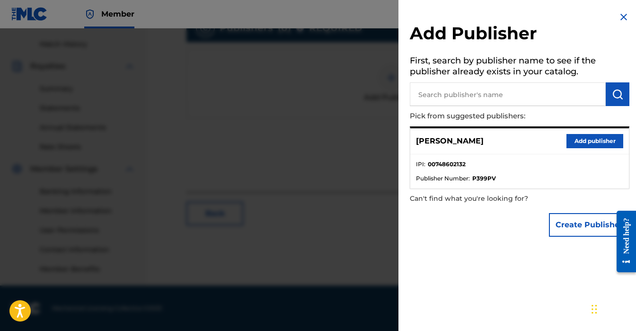
click at [579, 138] on button "Add publisher" at bounding box center [594, 141] width 57 height 14
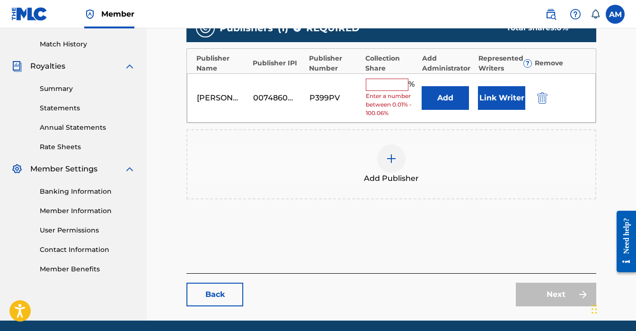
click at [388, 88] on input "text" at bounding box center [387, 85] width 43 height 12
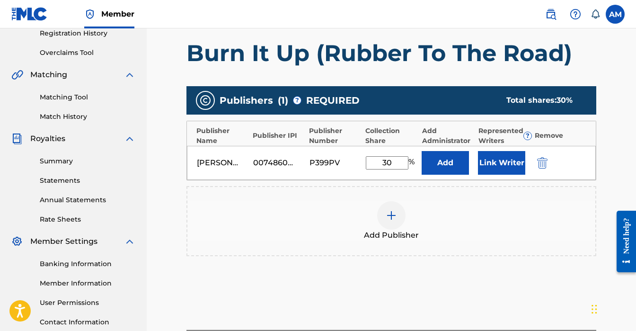
scroll to position [183, 0]
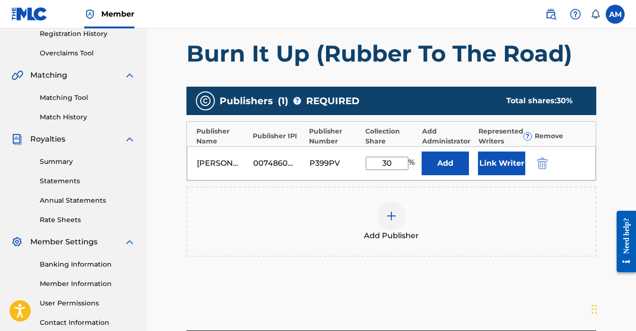
type input "30"
click at [398, 215] on div at bounding box center [391, 216] width 28 height 28
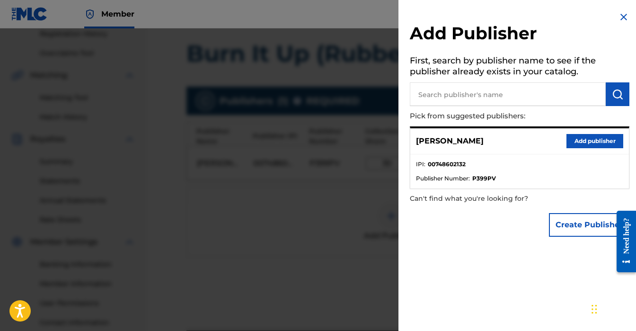
click at [475, 96] on input "text" at bounding box center [508, 94] width 196 height 24
click at [588, 140] on button "Add publisher" at bounding box center [594, 141] width 57 height 14
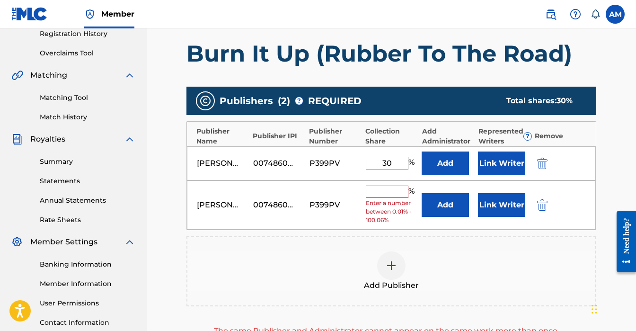
click at [379, 190] on input "text" at bounding box center [387, 191] width 43 height 12
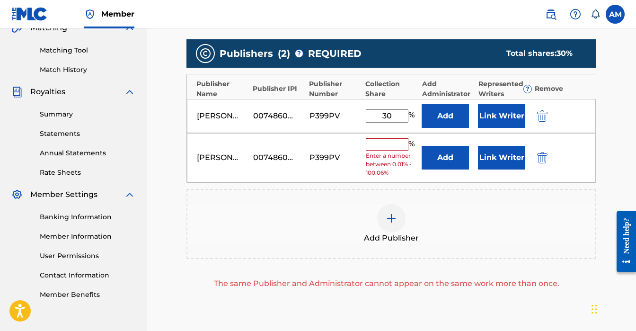
scroll to position [233, 0]
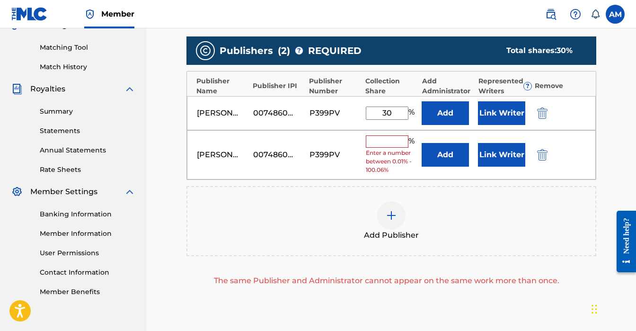
click at [268, 107] on div "00748602132" at bounding box center [274, 112] width 43 height 11
click at [272, 116] on div "00748602132" at bounding box center [274, 112] width 43 height 11
click at [275, 106] on div "Austin Martin 00748602132 P399PV 30 % Add Link Writer" at bounding box center [391, 113] width 409 height 34
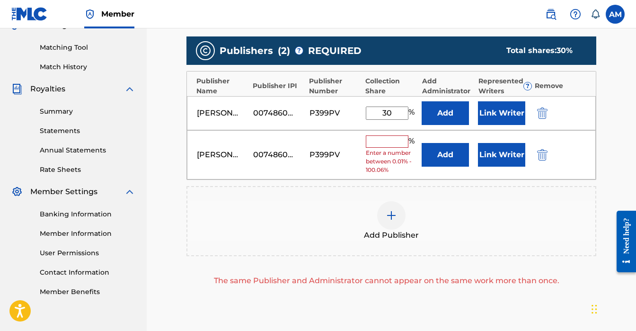
click at [541, 156] on img "submit" at bounding box center [542, 154] width 10 height 11
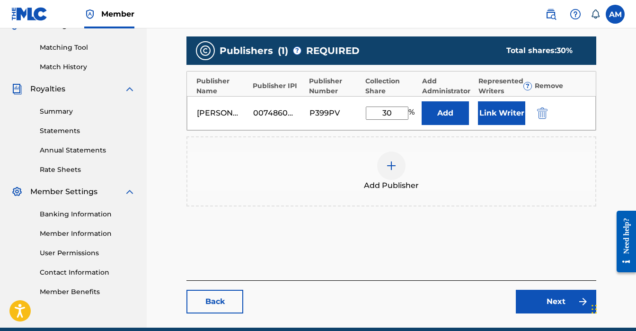
click at [397, 167] on div at bounding box center [391, 165] width 28 height 28
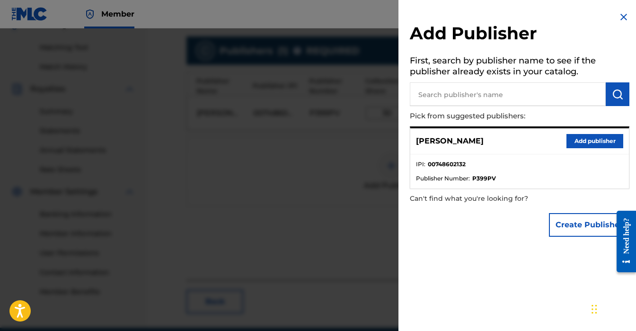
click at [468, 90] on input "text" at bounding box center [508, 94] width 196 height 24
type input "E"
paste input "1003312931"
type input "1003312931"
click at [619, 89] on img "submit" at bounding box center [617, 93] width 11 height 11
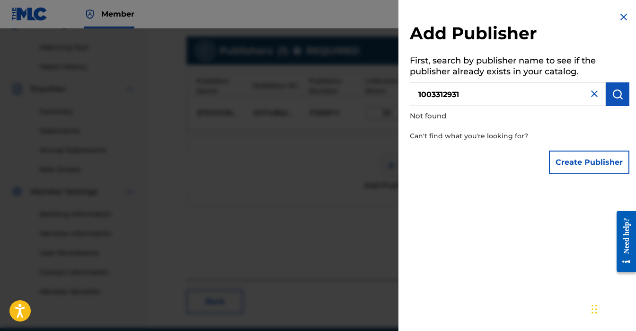
click at [500, 97] on input "1003312931" at bounding box center [508, 94] width 196 height 24
type input "ETS Publishing Global"
click at [614, 103] on button "submit" at bounding box center [618, 94] width 24 height 24
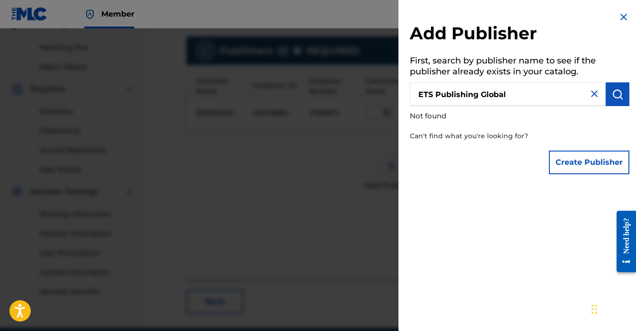
click at [530, 96] on input "ETS Publishing Global" at bounding box center [508, 94] width 196 height 24
click at [589, 94] on img at bounding box center [593, 93] width 11 height 11
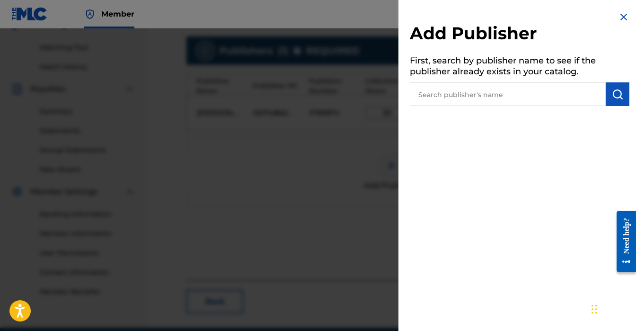
click at [620, 20] on img at bounding box center [623, 16] width 11 height 11
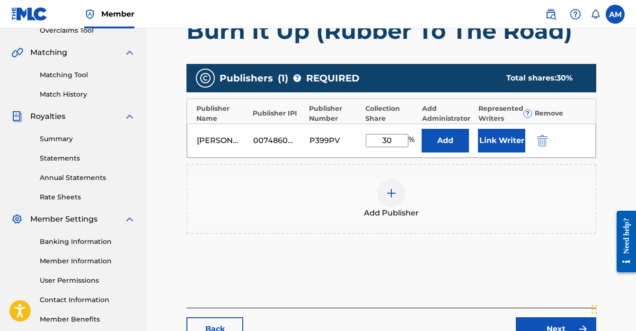
scroll to position [275, 0]
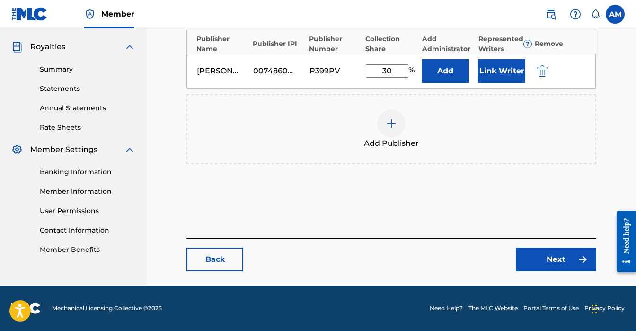
click at [529, 241] on div "Back Next" at bounding box center [391, 254] width 410 height 33
click at [532, 259] on link "Next" at bounding box center [556, 259] width 80 height 24
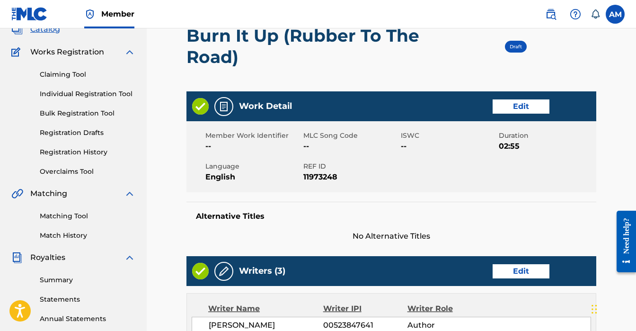
scroll to position [419, 0]
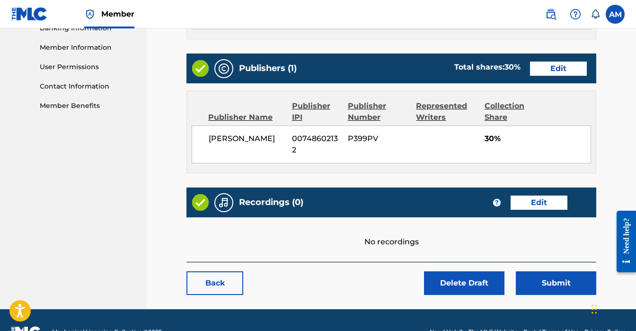
click at [557, 271] on button "Submit" at bounding box center [556, 283] width 80 height 24
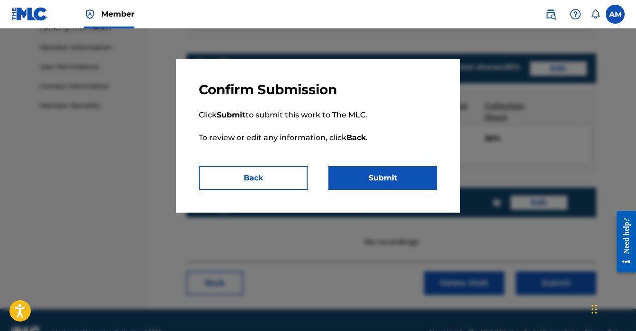
click at [266, 173] on button "Back" at bounding box center [253, 178] width 109 height 24
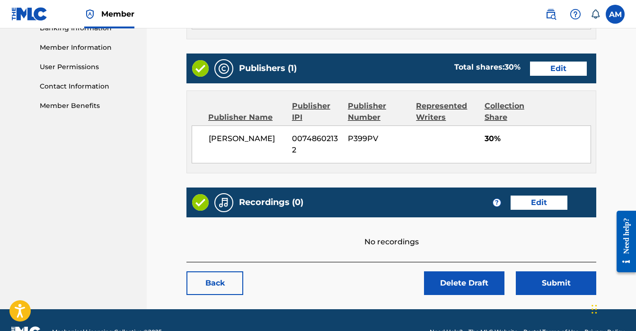
click at [572, 271] on button "Submit" at bounding box center [556, 283] width 80 height 24
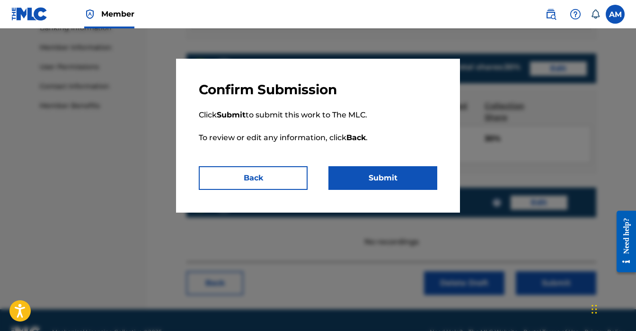
click at [377, 176] on button "Submit" at bounding box center [382, 178] width 109 height 24
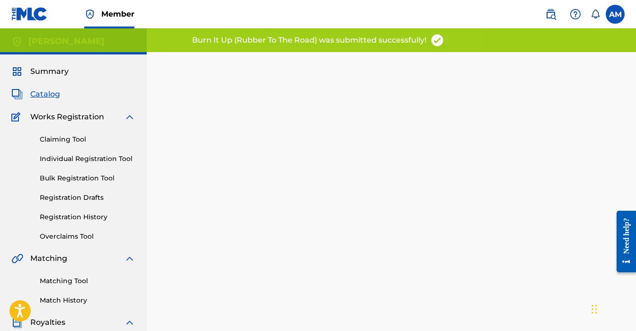
click at [66, 156] on link "Individual Registration Tool" at bounding box center [88, 159] width 96 height 10
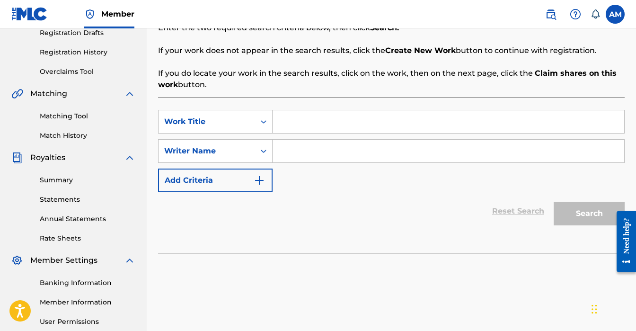
scroll to position [147, 0]
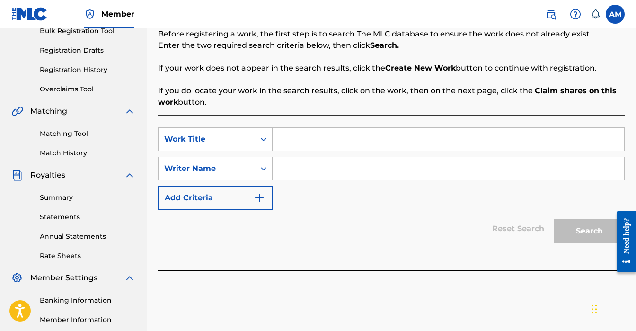
click at [307, 137] on input "Search Form" at bounding box center [447, 139] width 351 height 23
type input "Bartender"
click at [317, 167] on input "Search Form" at bounding box center [447, 168] width 351 height 23
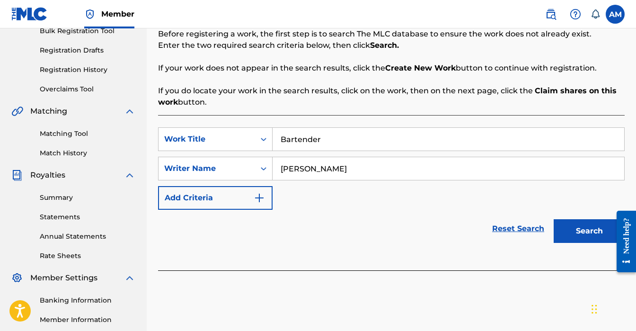
type input "Austin Martin"
click at [567, 230] on button "Search" at bounding box center [588, 231] width 71 height 24
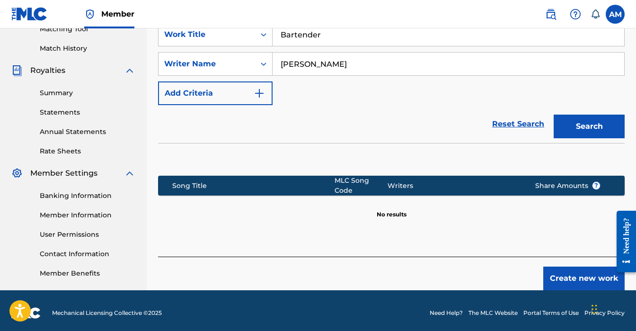
scroll to position [256, 0]
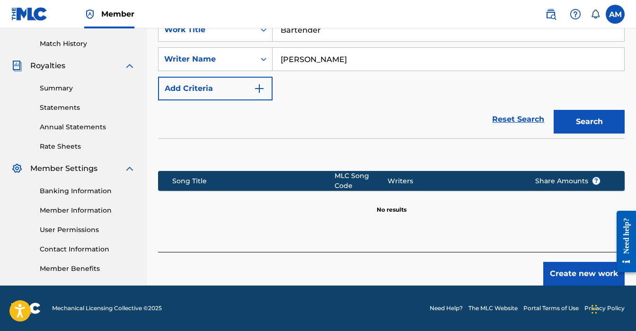
click at [557, 272] on button "Create new work" at bounding box center [583, 274] width 81 height 24
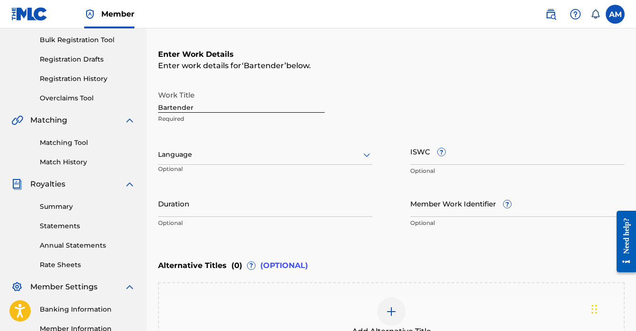
scroll to position [146, 0]
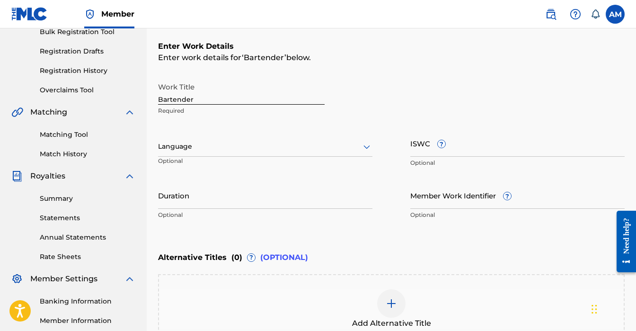
click at [209, 149] on div at bounding box center [265, 146] width 214 height 12
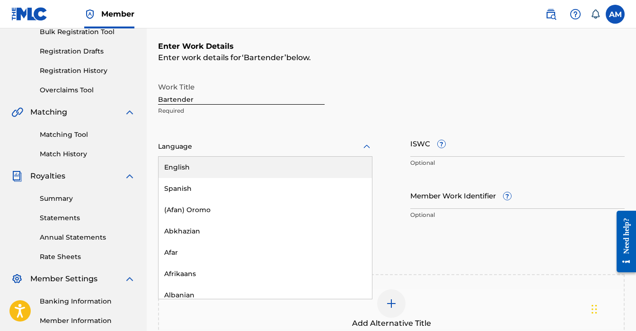
click at [197, 162] on div "English" at bounding box center [264, 167] width 213 height 21
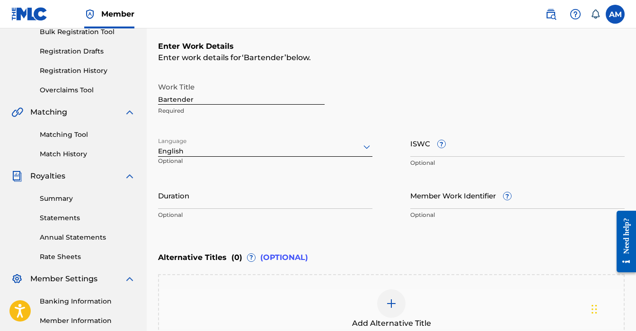
click at [224, 196] on input "Duration" at bounding box center [265, 195] width 214 height 27
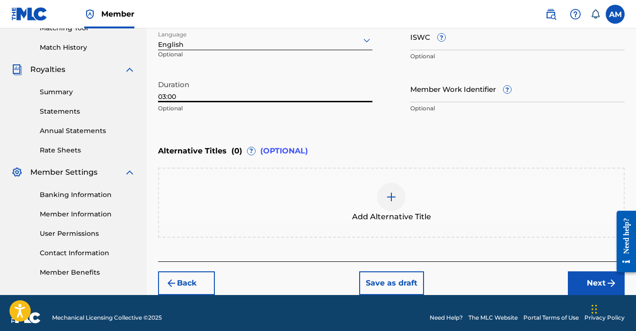
scroll to position [262, 0]
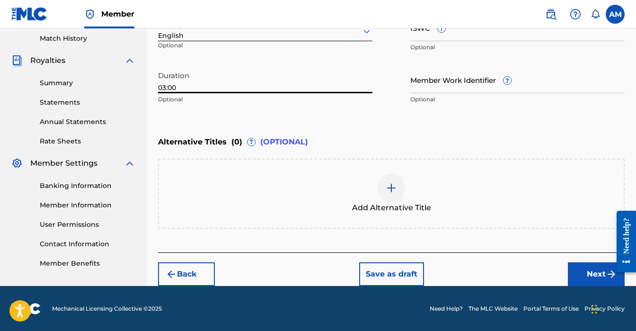
type input "03:00"
click at [586, 270] on button "Next" at bounding box center [596, 274] width 57 height 24
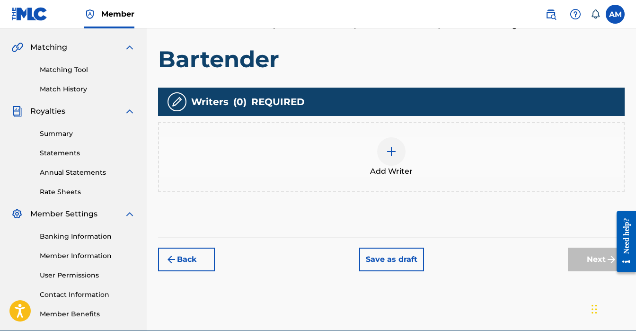
scroll to position [256, 0]
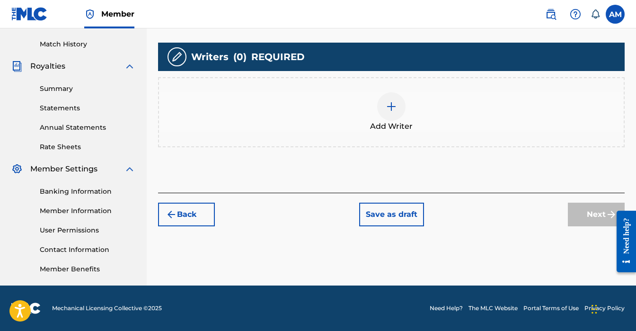
click at [204, 193] on div "Back Save as draft Next" at bounding box center [391, 210] width 466 height 34
click at [202, 204] on button "Back" at bounding box center [186, 214] width 57 height 24
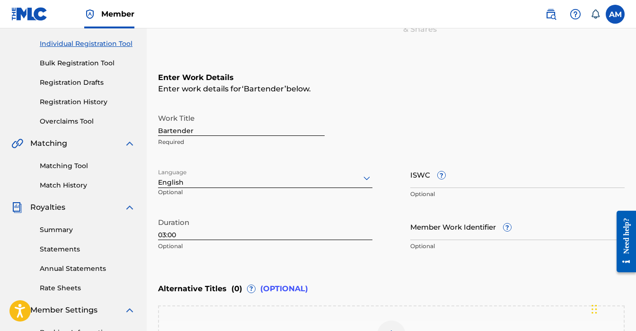
scroll to position [0, 0]
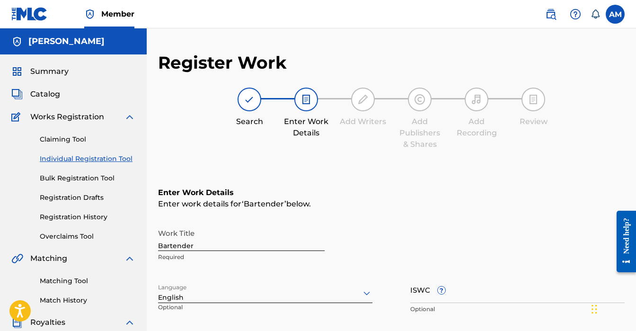
click at [228, 241] on input "Bartender" at bounding box center [241, 237] width 167 height 27
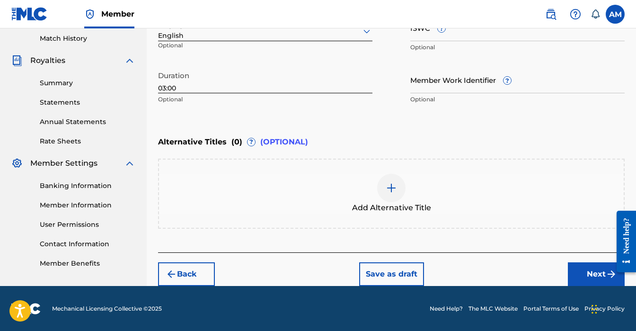
type input "Bartender [STIFF]"
click at [583, 274] on button "Next" at bounding box center [596, 274] width 57 height 24
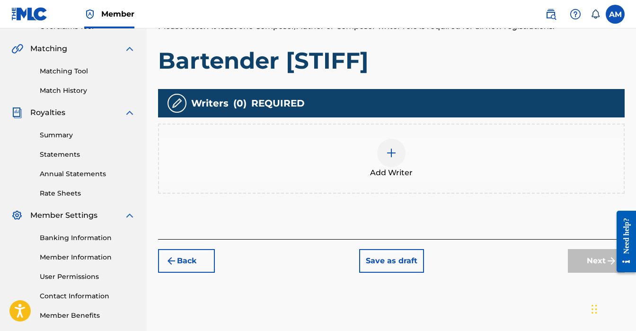
scroll to position [193, 0]
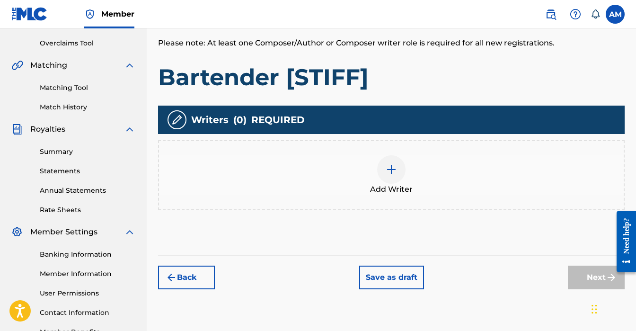
click at [393, 164] on img at bounding box center [391, 169] width 11 height 11
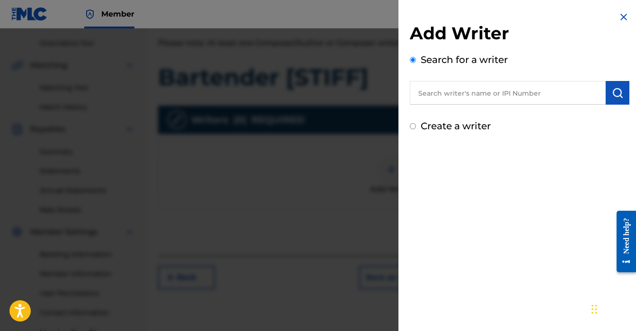
click at [429, 99] on input "text" at bounding box center [508, 93] width 196 height 24
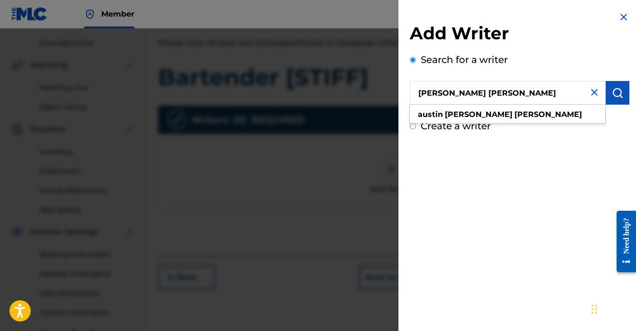
type input "Austin Scott Martin"
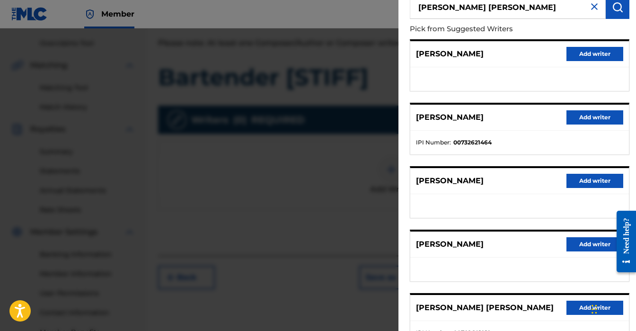
scroll to position [159, 0]
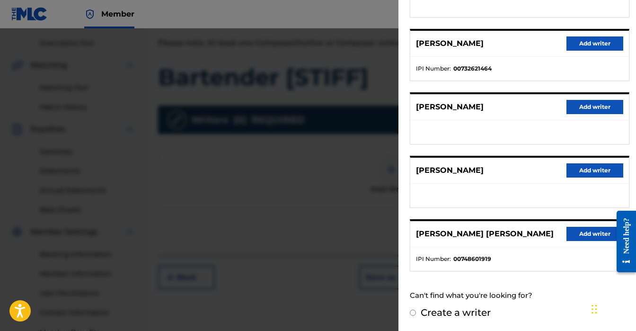
click at [584, 237] on button "Add writer" at bounding box center [594, 234] width 57 height 14
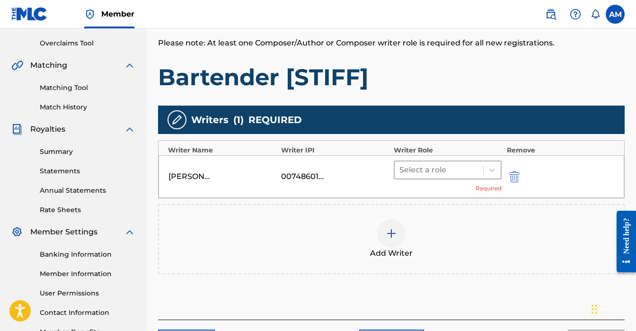
click at [441, 163] on div at bounding box center [438, 169] width 79 height 13
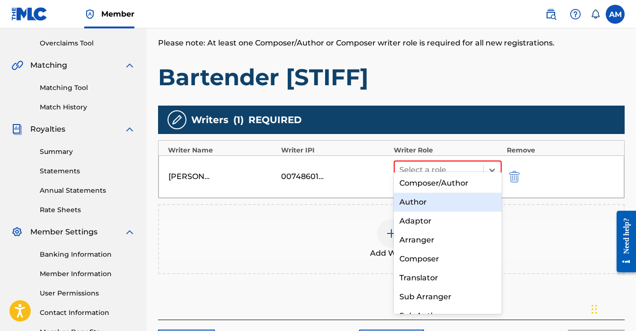
click at [431, 202] on div "Author" at bounding box center [448, 202] width 108 height 19
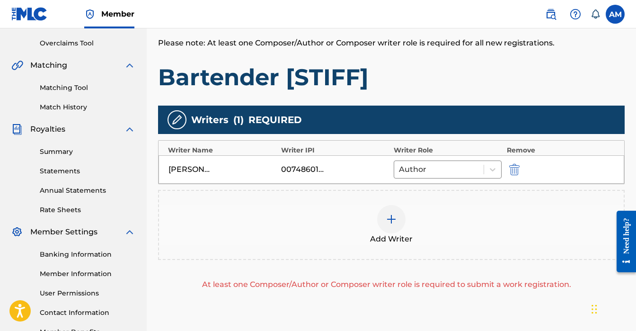
click at [400, 210] on div at bounding box center [391, 219] width 28 height 28
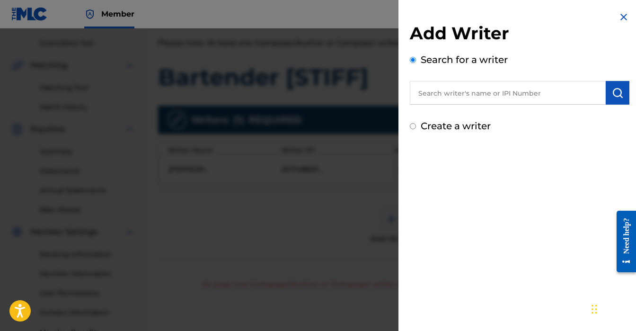
click at [474, 97] on input "text" at bounding box center [508, 93] width 196 height 24
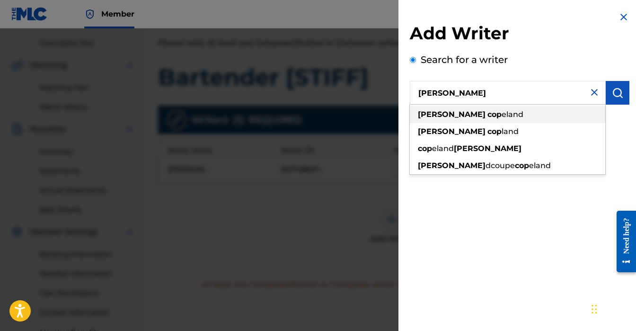
click at [487, 115] on strong "cop" at bounding box center [494, 114] width 14 height 9
type input "desmond copeland"
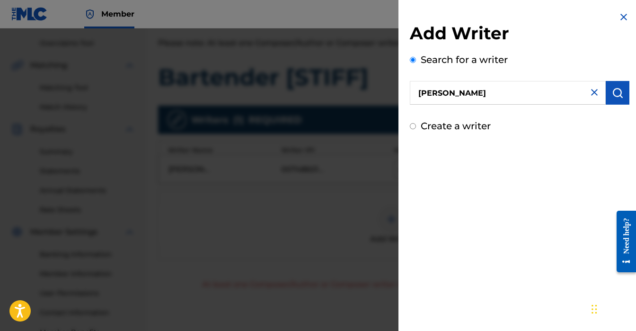
click at [607, 101] on button "submit" at bounding box center [618, 93] width 24 height 24
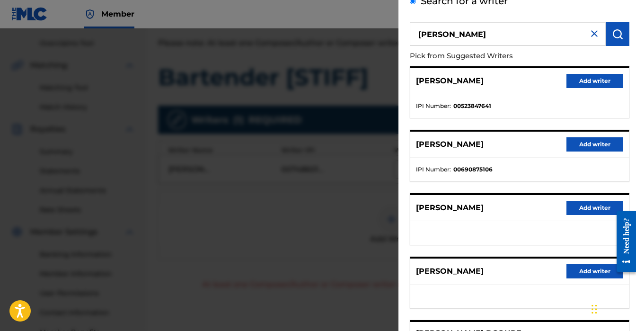
scroll to position [56, 0]
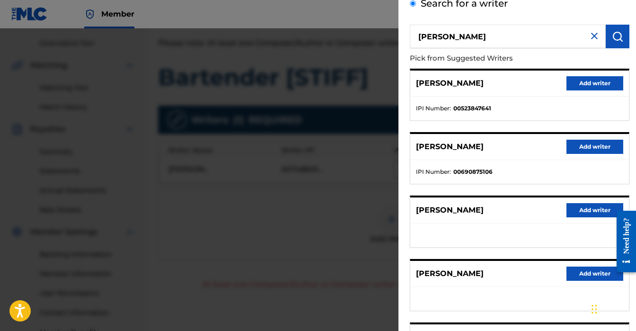
click at [586, 83] on button "Add writer" at bounding box center [594, 83] width 57 height 14
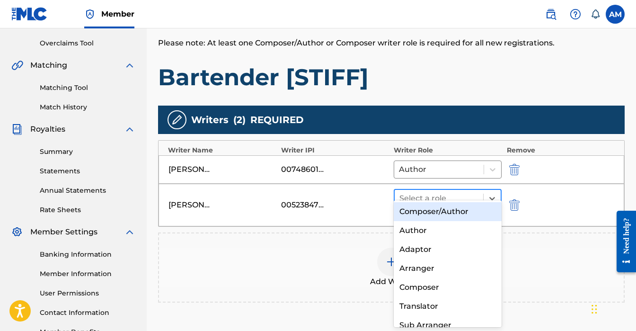
click at [436, 192] on div at bounding box center [438, 198] width 79 height 13
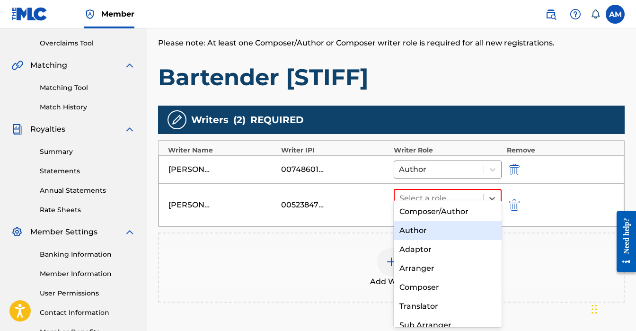
click at [424, 231] on div "Author" at bounding box center [448, 230] width 108 height 19
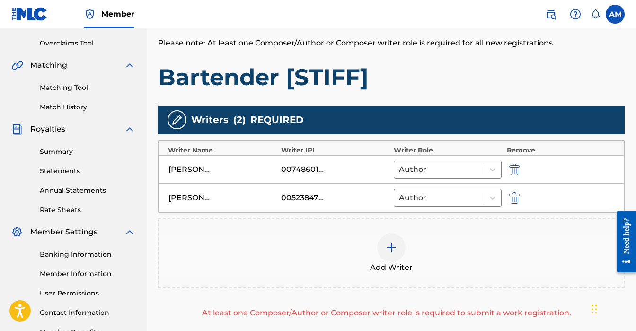
click at [399, 237] on div at bounding box center [391, 247] width 28 height 28
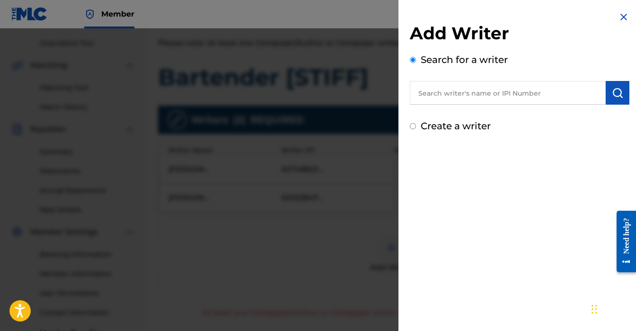
click at [459, 85] on input "text" at bounding box center [508, 93] width 196 height 24
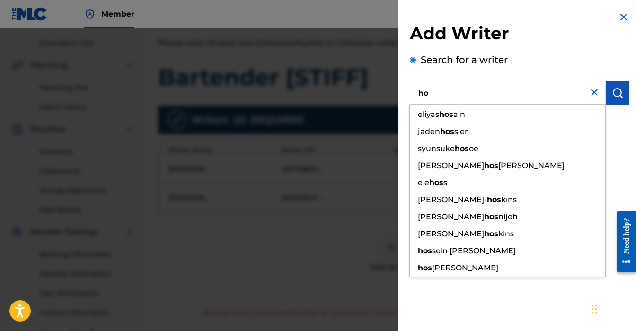
type input "h"
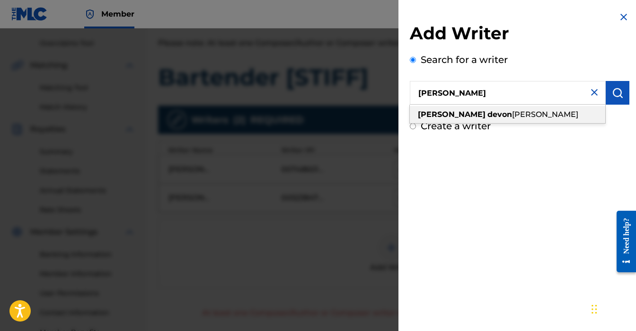
click at [484, 120] on div "joshua devon walker" at bounding box center [507, 114] width 195 height 17
type input "joshua devon walker"
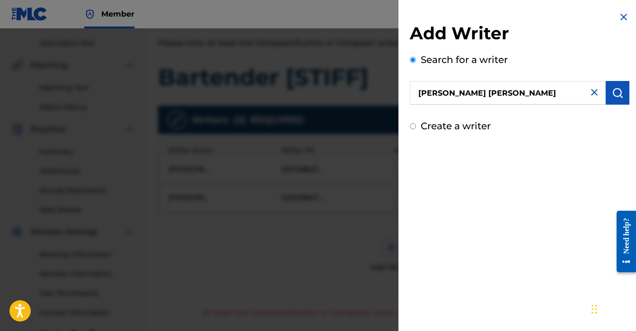
click at [617, 95] on img "submit" at bounding box center [617, 92] width 11 height 11
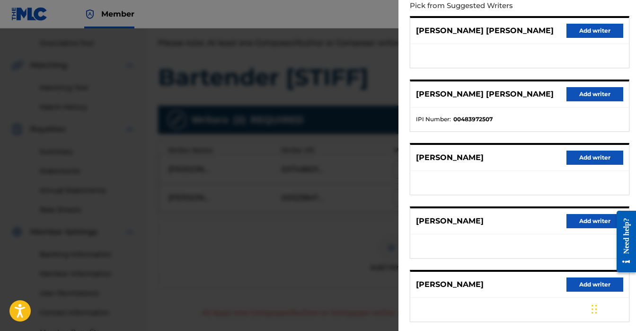
scroll to position [108, 0]
click at [581, 88] on button "Add writer" at bounding box center [594, 95] width 57 height 14
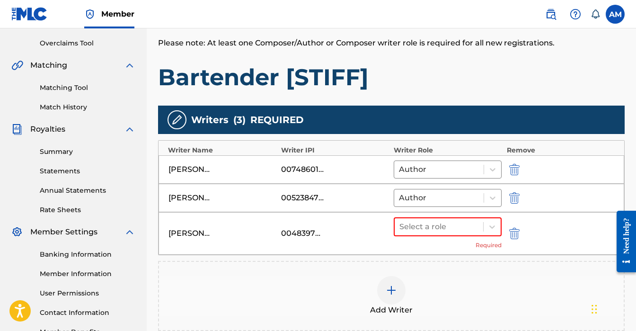
click at [410, 212] on div "JOSHUA DEVON WALKER 00483972507 Select a role Required" at bounding box center [390, 233] width 465 height 43
click at [413, 220] on div at bounding box center [438, 226] width 79 height 13
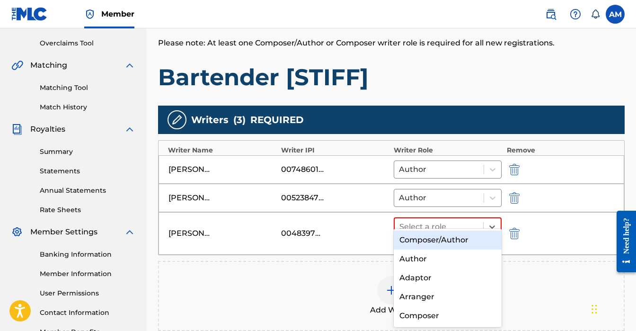
click at [418, 239] on div "Composer/Author" at bounding box center [448, 239] width 108 height 19
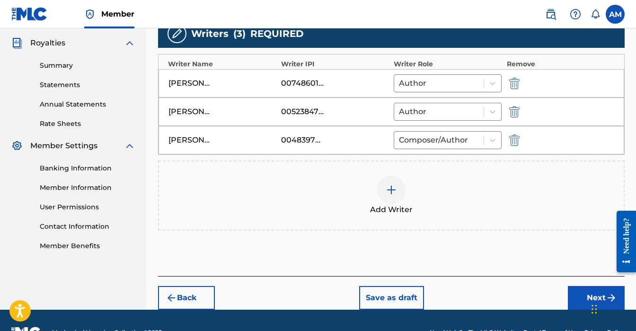
scroll to position [292, 0]
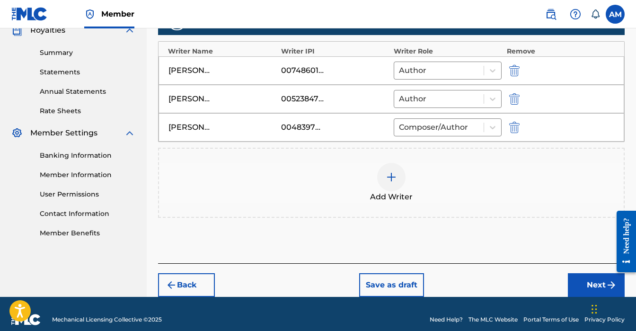
click at [592, 278] on button "Next" at bounding box center [596, 285] width 57 height 24
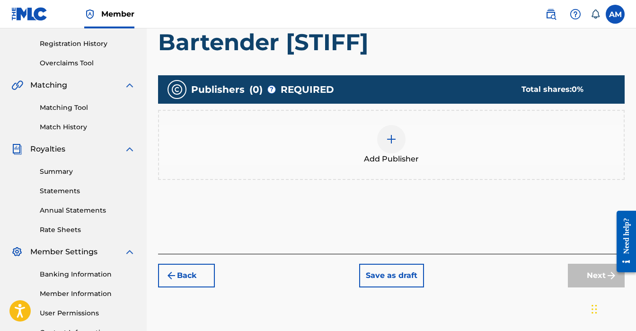
scroll to position [182, 0]
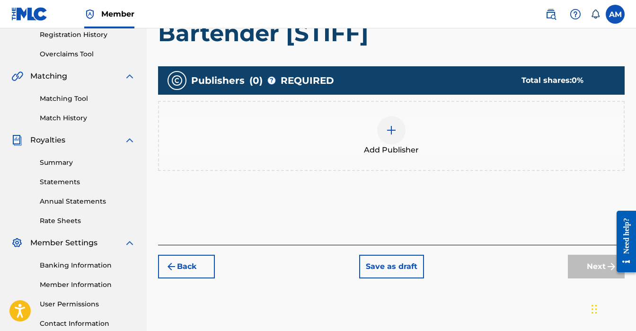
click at [401, 139] on div at bounding box center [391, 130] width 28 height 28
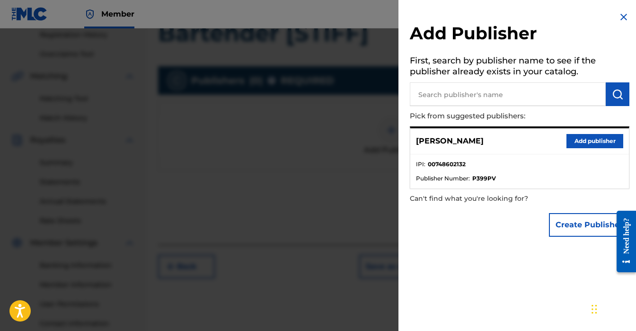
click at [584, 140] on button "Add publisher" at bounding box center [594, 141] width 57 height 14
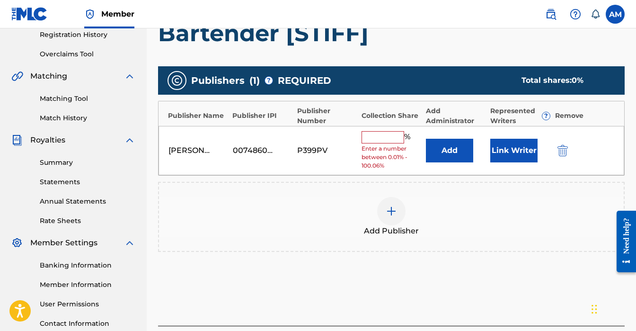
click at [368, 140] on input "text" at bounding box center [382, 137] width 43 height 12
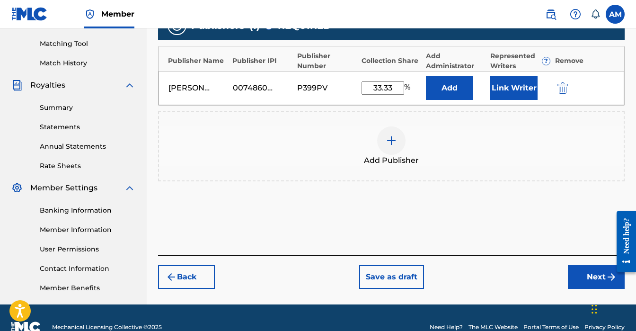
scroll to position [239, 0]
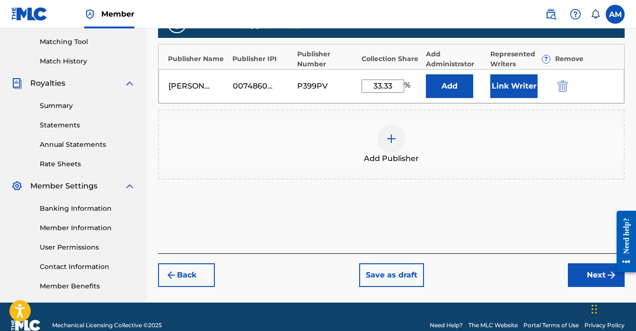
type input "33.33"
click at [596, 269] on button "Next" at bounding box center [596, 275] width 57 height 24
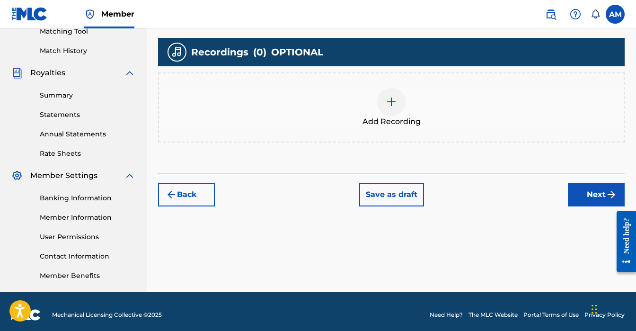
scroll to position [256, 0]
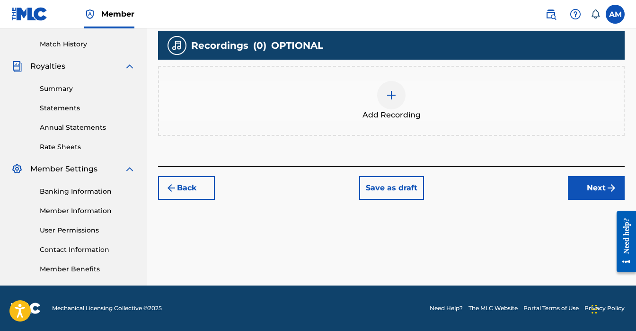
click at [399, 94] on div at bounding box center [391, 95] width 28 height 28
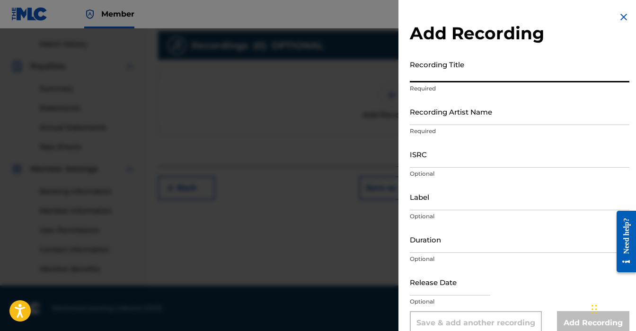
click at [429, 74] on input "Recording Title" at bounding box center [519, 68] width 219 height 27
type input "Bartender [STIFF]"
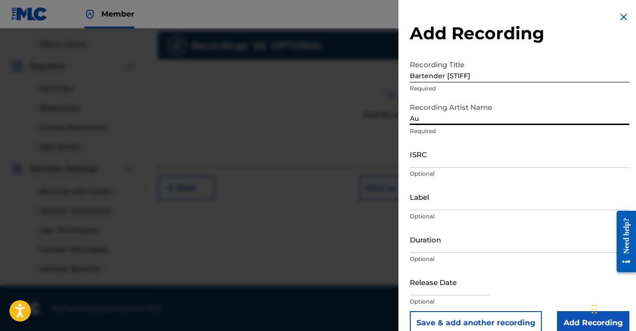
type input "Austin Martin"
click at [481, 149] on input "ISRC" at bounding box center [519, 153] width 219 height 27
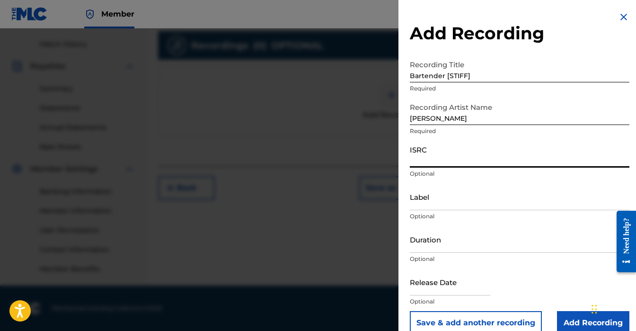
paste input "QT4K32511174"
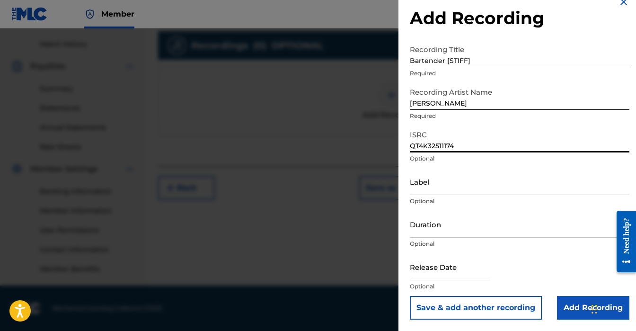
type input "QT4K32511174"
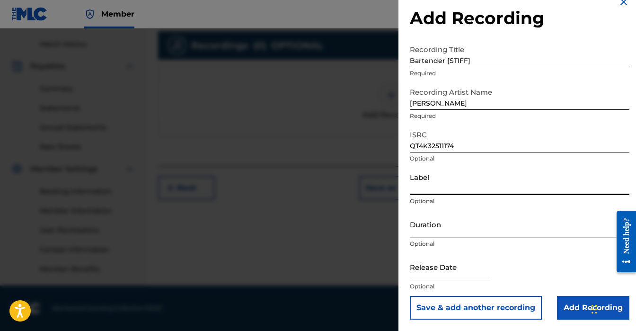
click at [436, 189] on input "Label" at bounding box center [519, 181] width 219 height 27
type input "Foundation Media LLC"
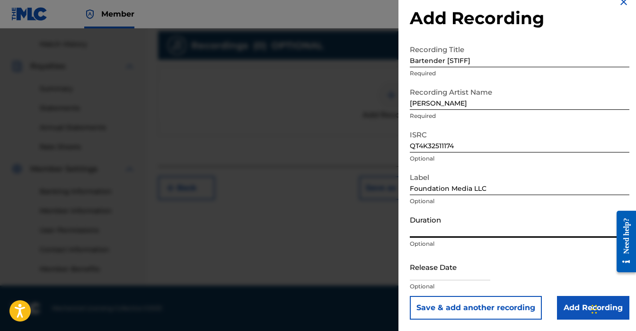
click at [436, 228] on input "Duration" at bounding box center [519, 224] width 219 height 27
type input "03:00"
click at [454, 269] on input "text" at bounding box center [450, 266] width 80 height 27
select select "7"
select select "2025"
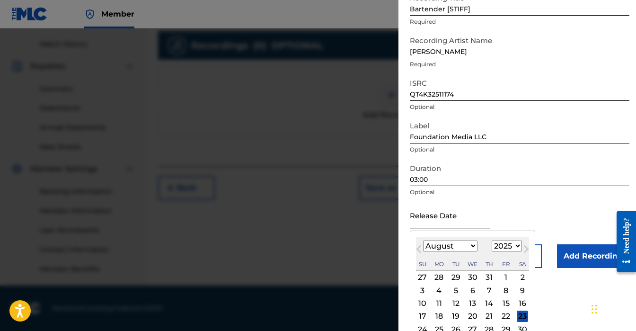
scroll to position [103, 0]
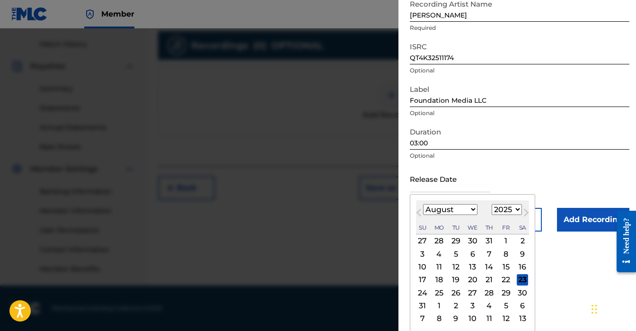
click at [428, 213] on select "January February March April May June July August September October November De…" at bounding box center [450, 209] width 54 height 11
select select "4"
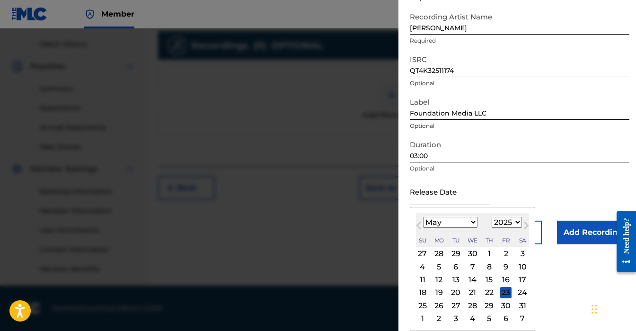
click at [507, 296] on div "23" at bounding box center [505, 292] width 11 height 11
type input "May 23 2025"
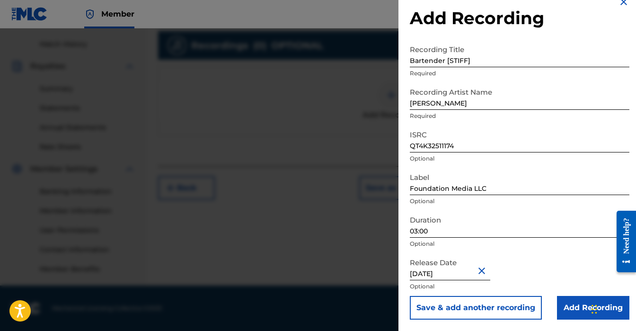
click at [574, 312] on input "Add Recording" at bounding box center [593, 308] width 72 height 24
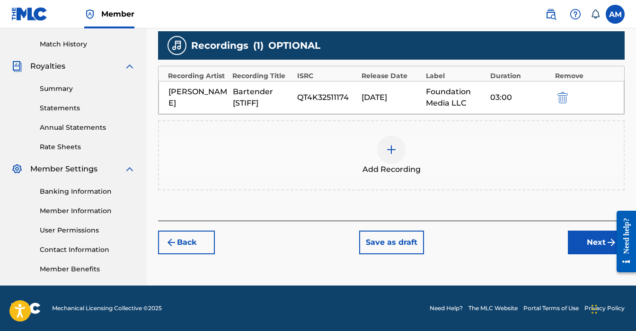
click at [578, 240] on button "Next" at bounding box center [596, 242] width 57 height 24
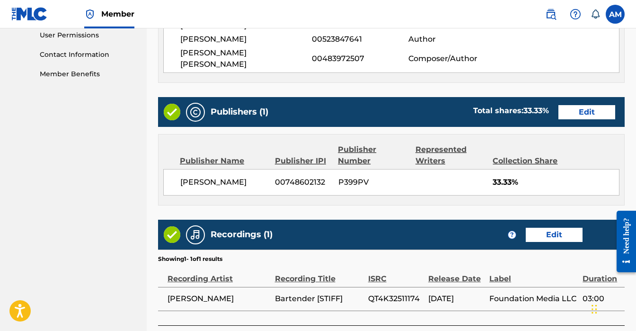
scroll to position [500, 0]
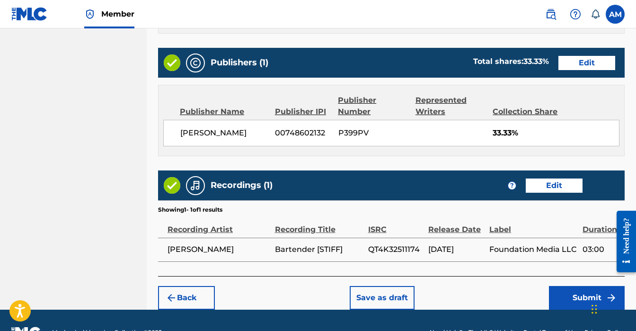
click at [593, 286] on button "Submit" at bounding box center [587, 298] width 76 height 24
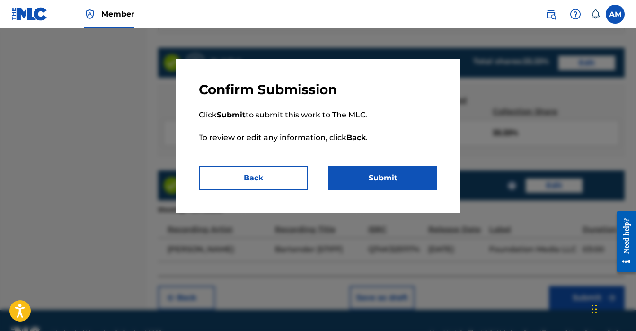
click at [379, 176] on button "Submit" at bounding box center [382, 178] width 109 height 24
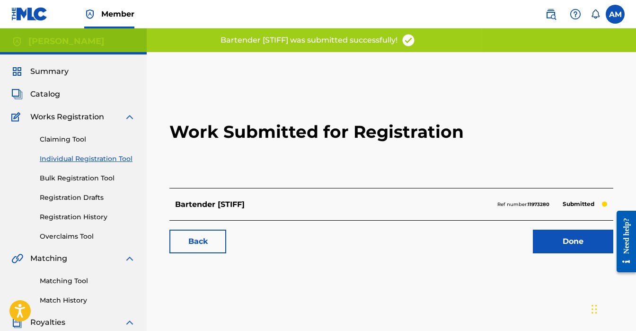
click at [553, 246] on link "Done" at bounding box center [573, 241] width 80 height 24
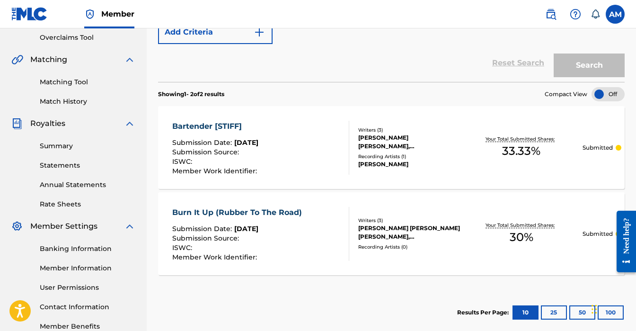
scroll to position [231, 0]
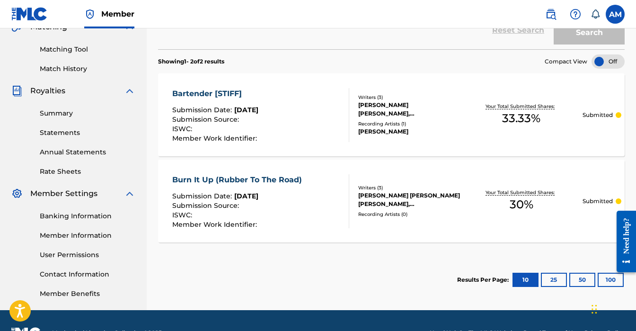
click at [206, 181] on div "Burn It Up (Rubber To The Road)" at bounding box center [239, 179] width 134 height 11
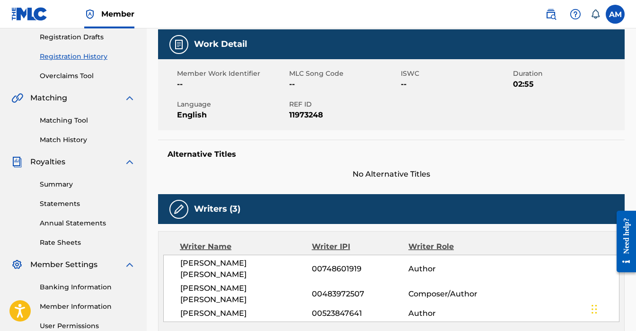
scroll to position [418, 0]
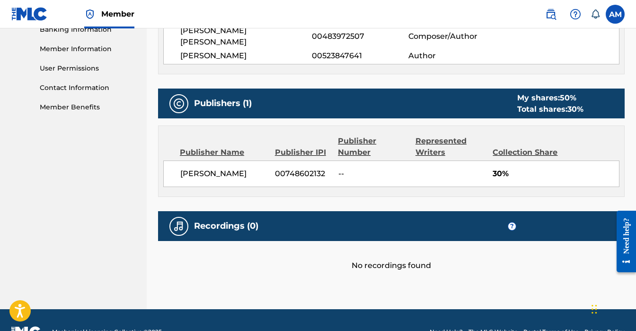
click at [404, 241] on div "No recordings found" at bounding box center [391, 256] width 466 height 30
click at [219, 220] on h5 "Recordings (0)" at bounding box center [226, 225] width 64 height 11
click at [180, 217] on div at bounding box center [178, 226] width 19 height 19
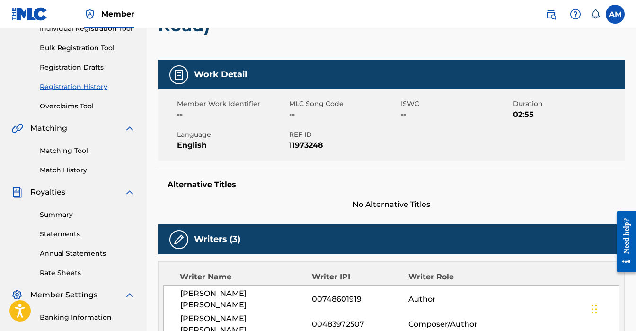
scroll to position [0, 0]
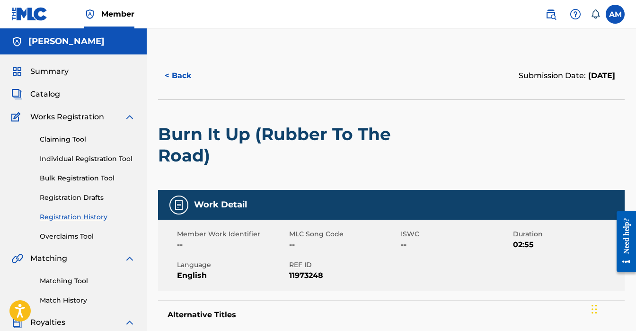
click at [47, 106] on div "Summary Catalog Works Registration Claiming Tool Individual Registration Tool B…" at bounding box center [73, 297] width 147 height 487
click at [47, 101] on div "Summary Catalog Works Registration Claiming Tool Individual Registration Tool B…" at bounding box center [73, 297] width 147 height 487
click at [50, 94] on span "Catalog" at bounding box center [45, 93] width 30 height 11
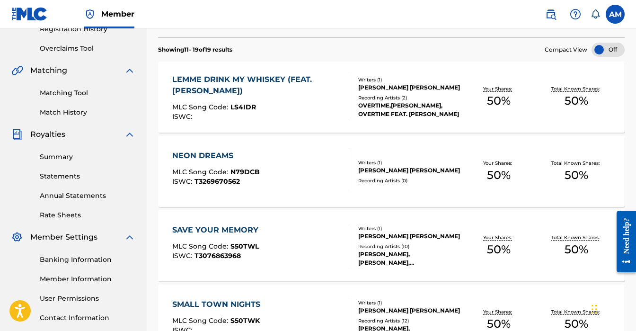
scroll to position [213, 0]
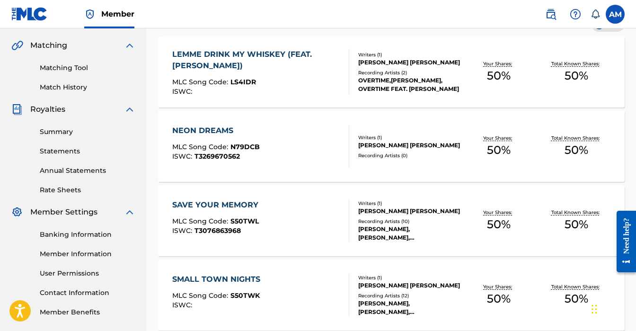
click at [192, 132] on div "NEON DREAMS" at bounding box center [216, 130] width 88 height 11
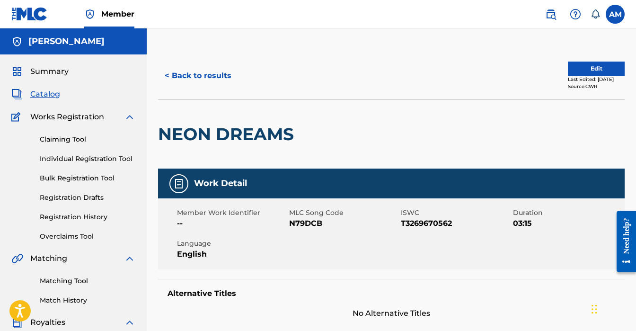
click at [191, 79] on button "< Back to results" at bounding box center [198, 76] width 80 height 24
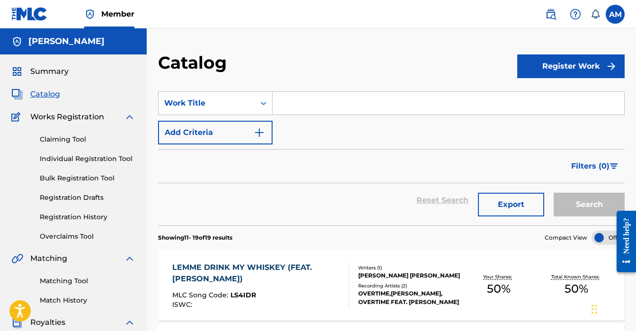
click at [44, 95] on span "Catalog" at bounding box center [45, 93] width 30 height 11
